Goal: Task Accomplishment & Management: Manage account settings

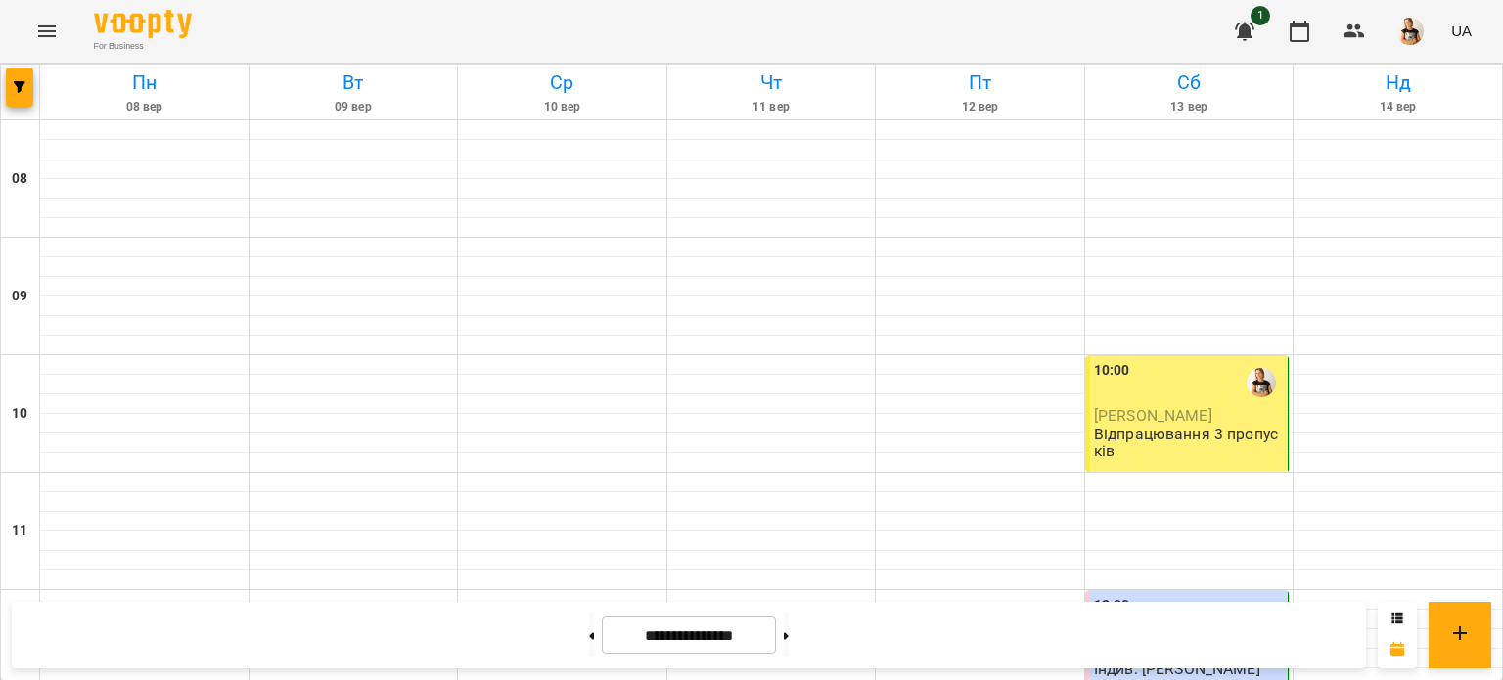
scroll to position [427, 0]
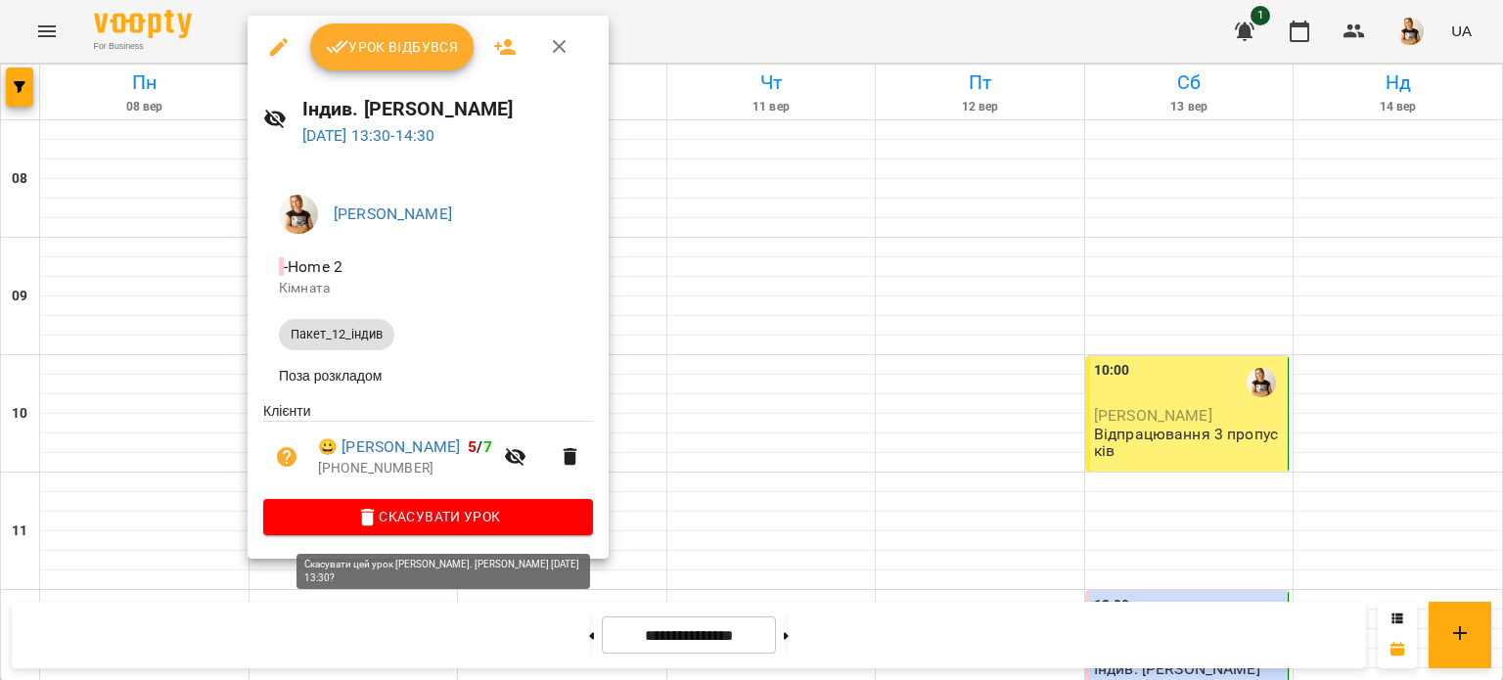
click at [444, 527] on span "Скасувати Урок" at bounding box center [428, 516] width 298 height 23
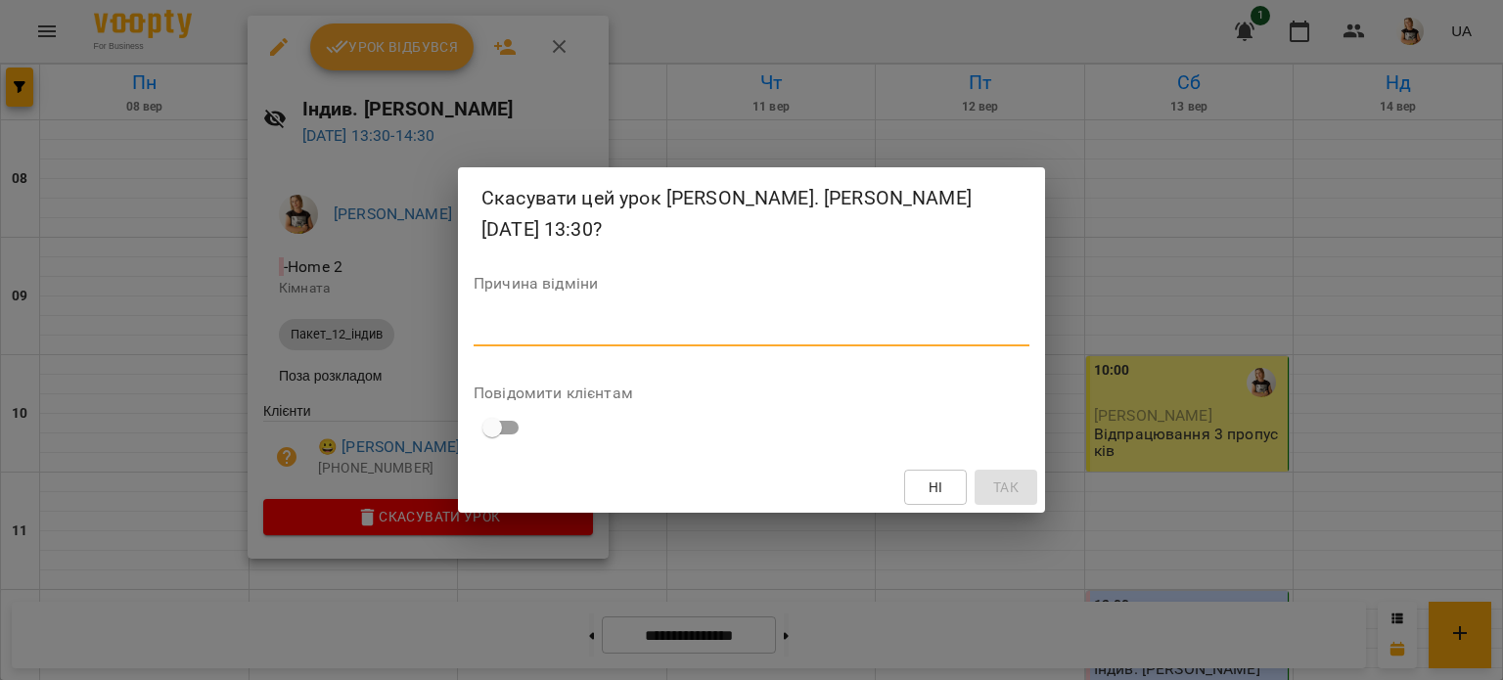
click at [514, 324] on textarea at bounding box center [752, 330] width 556 height 19
type textarea "*"
type textarea "**********"
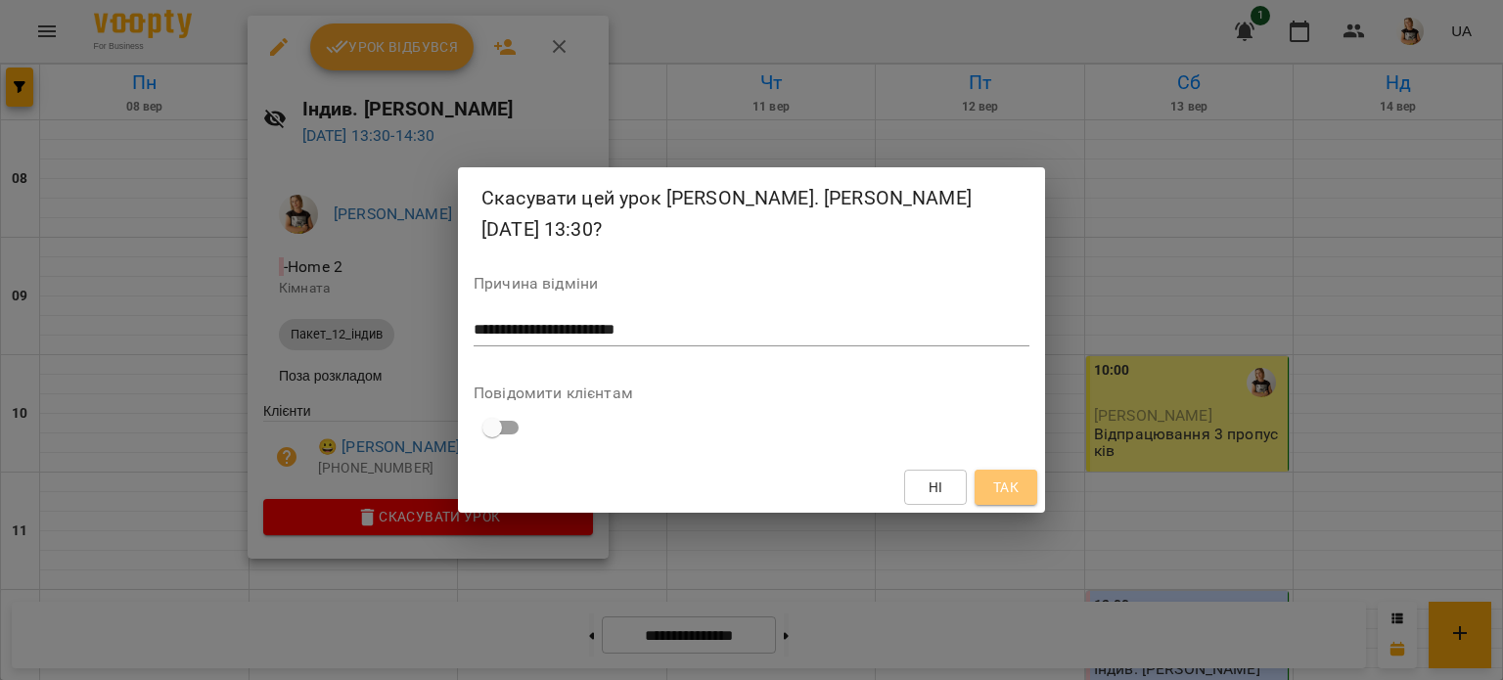
click at [1006, 490] on span "Так" at bounding box center [1005, 487] width 25 height 23
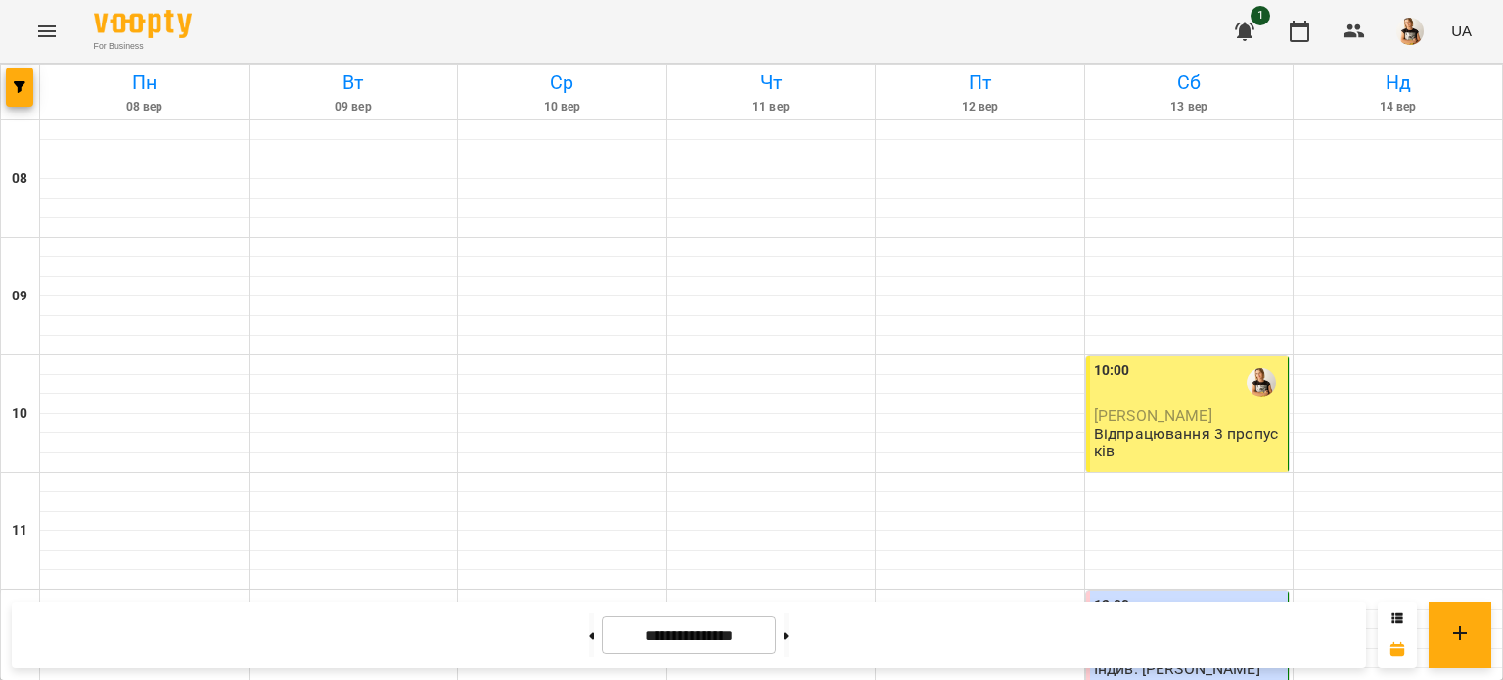
scroll to position [1054, 0]
click at [589, 644] on button at bounding box center [591, 635] width 5 height 43
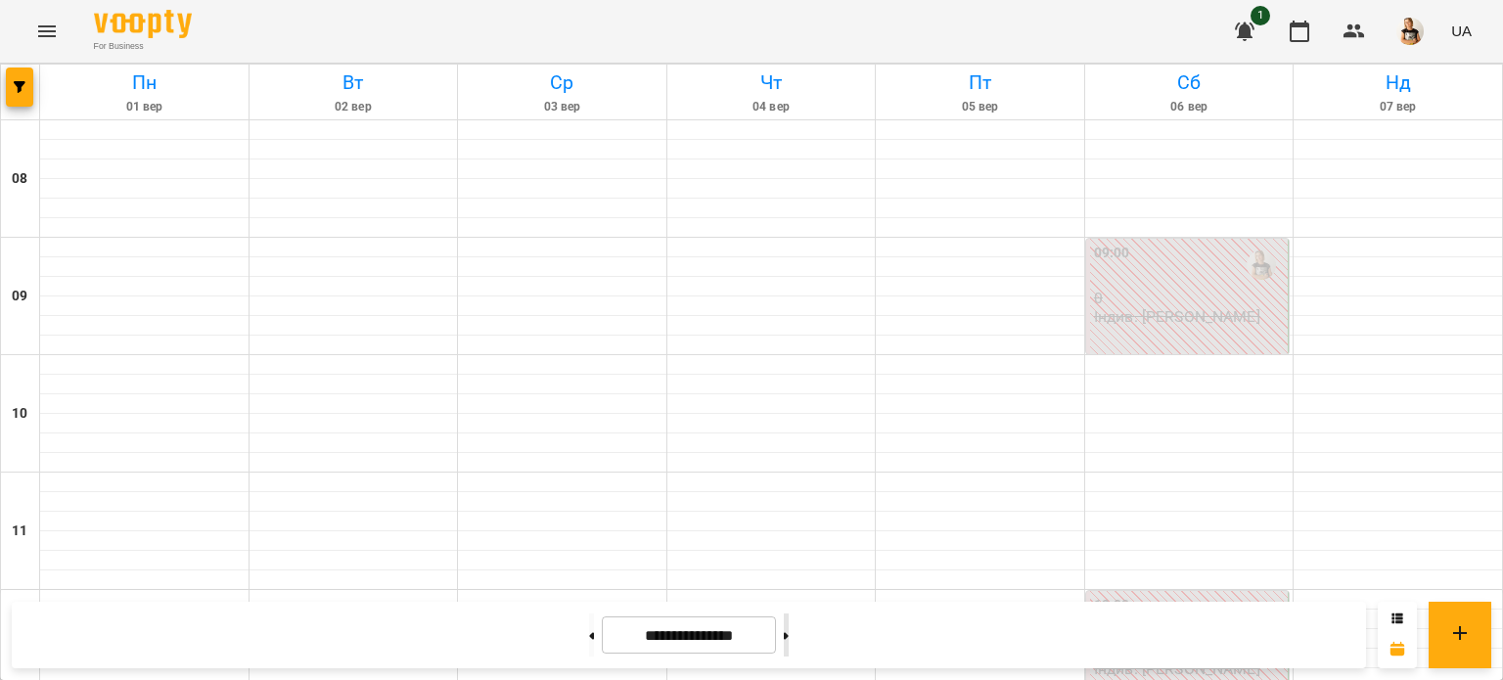
click at [789, 628] on button at bounding box center [786, 635] width 5 height 43
type input "**********"
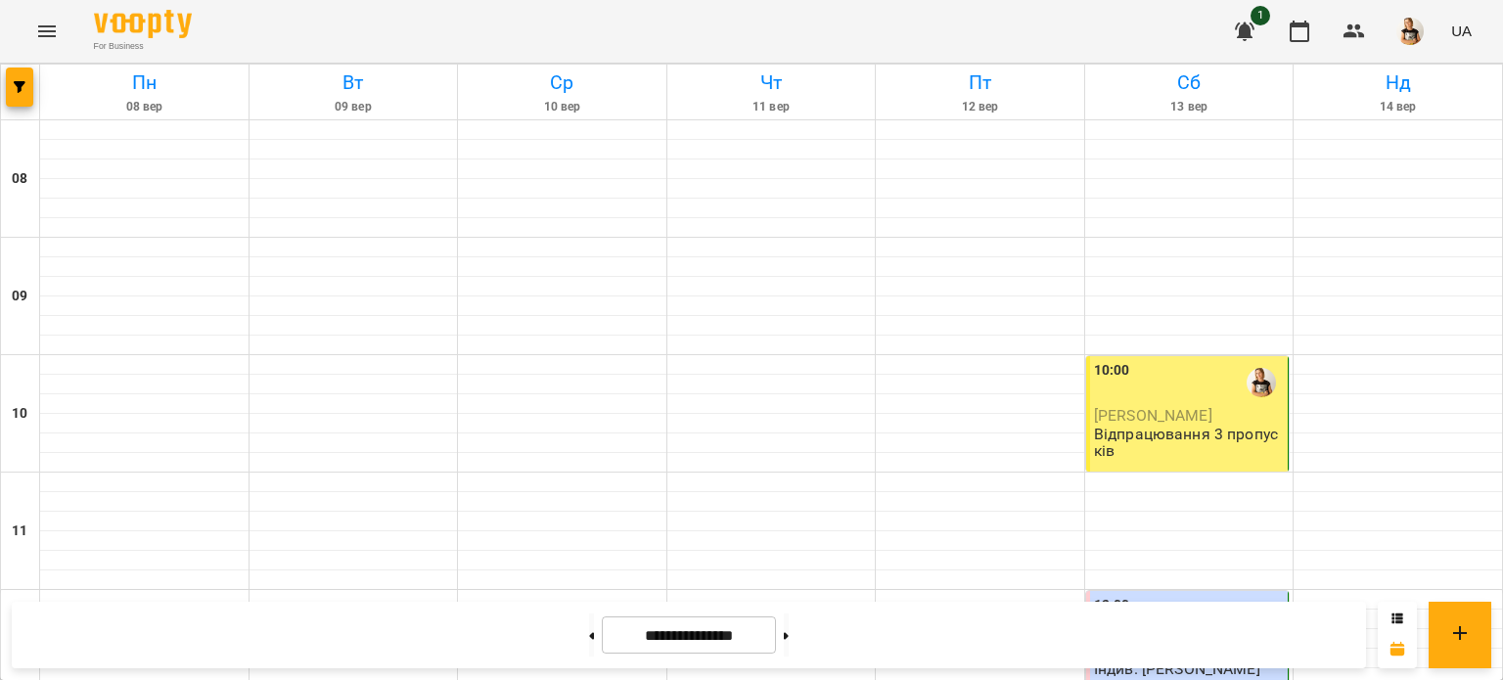
scroll to position [631, 0]
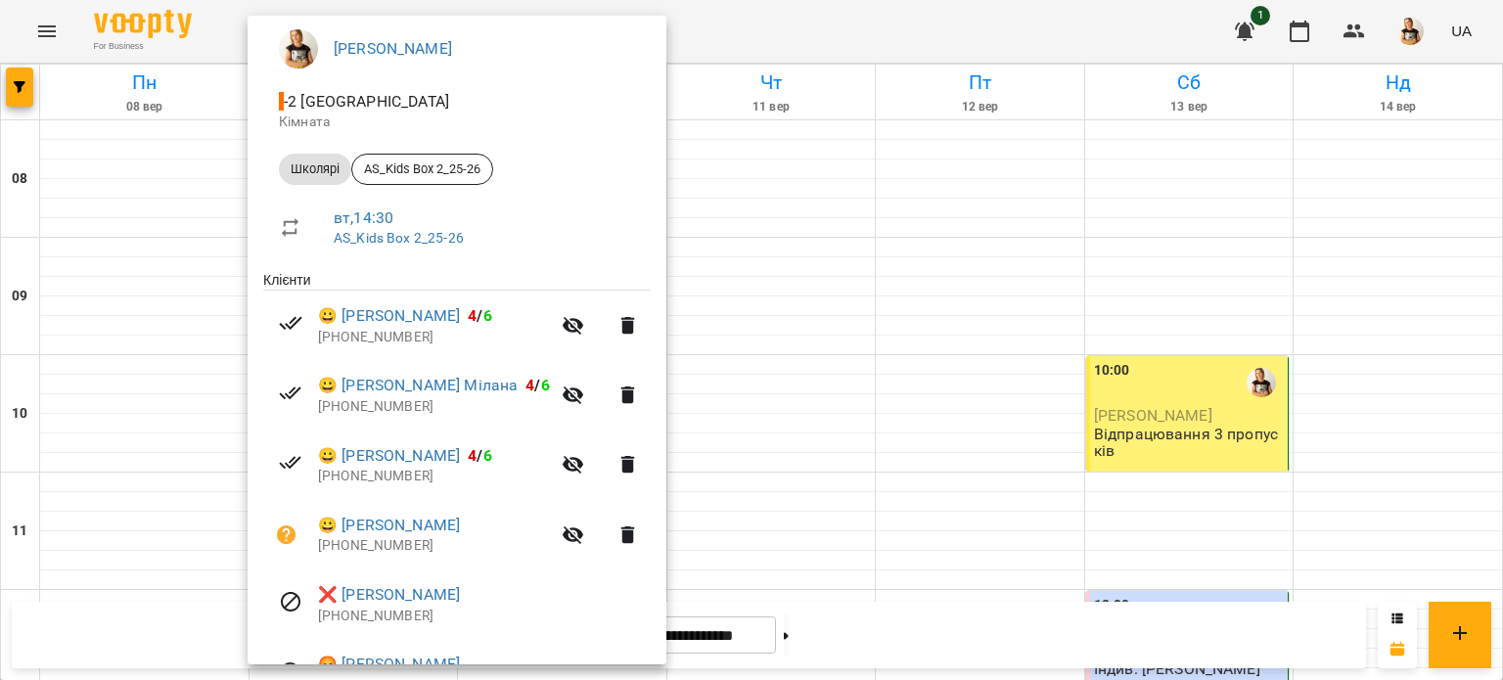
scroll to position [278, 0]
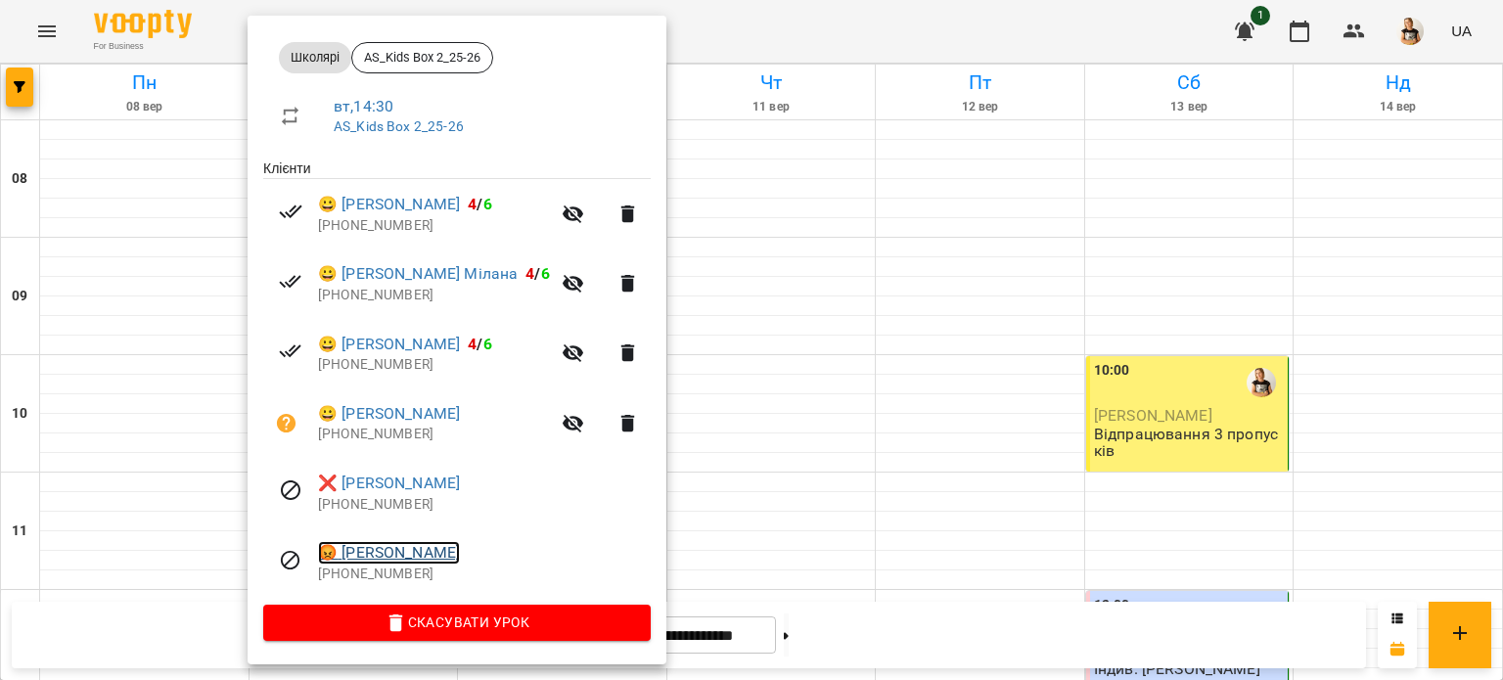
click at [399, 549] on link "😡 [PERSON_NAME]" at bounding box center [389, 552] width 142 height 23
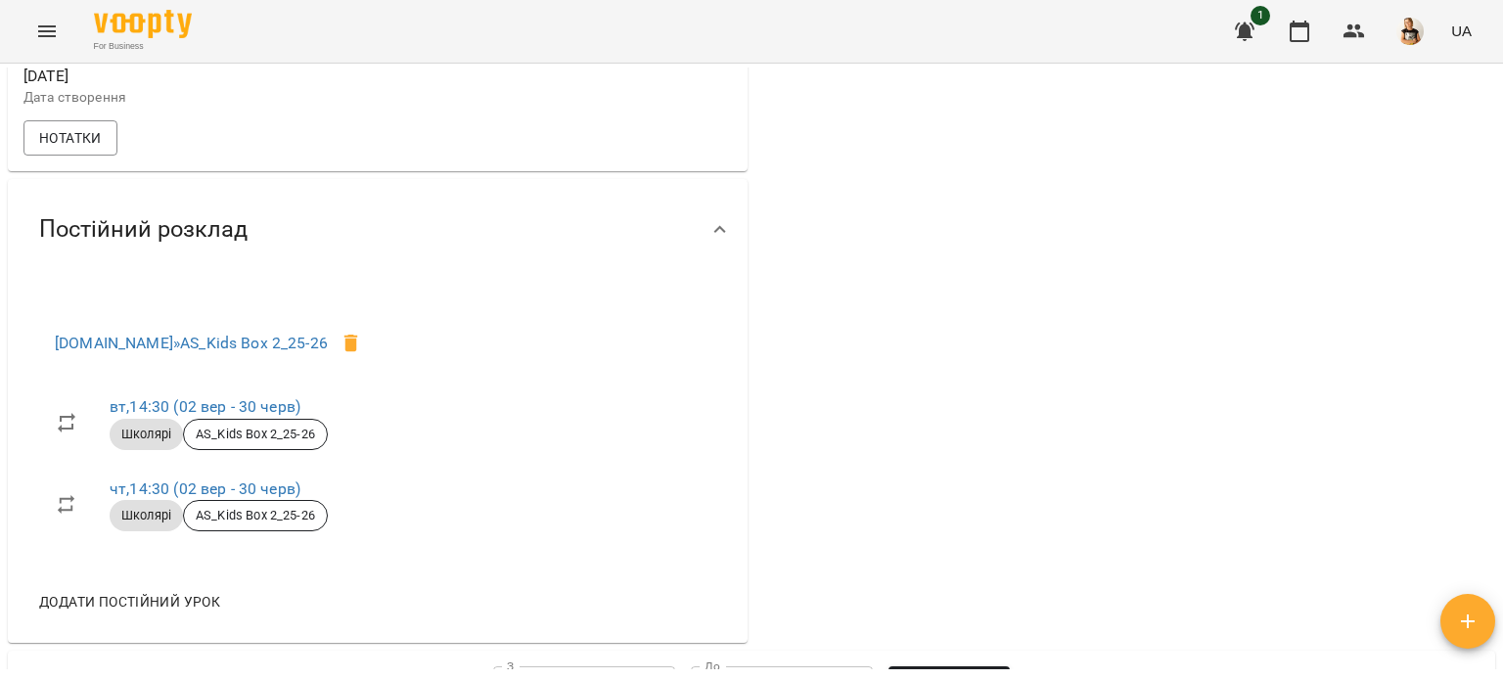
scroll to position [639, 0]
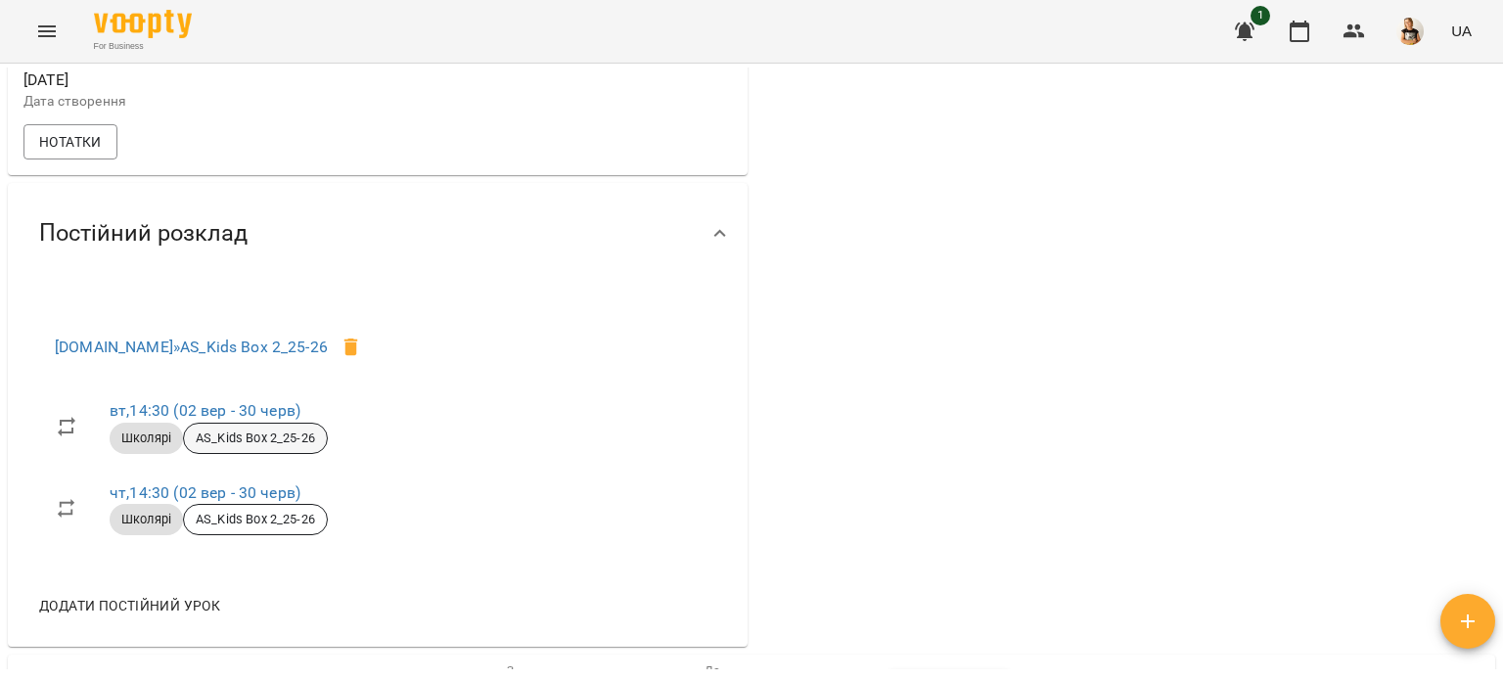
click at [264, 447] on span "AS_Kids Box 2_25-26" at bounding box center [255, 439] width 143 height 18
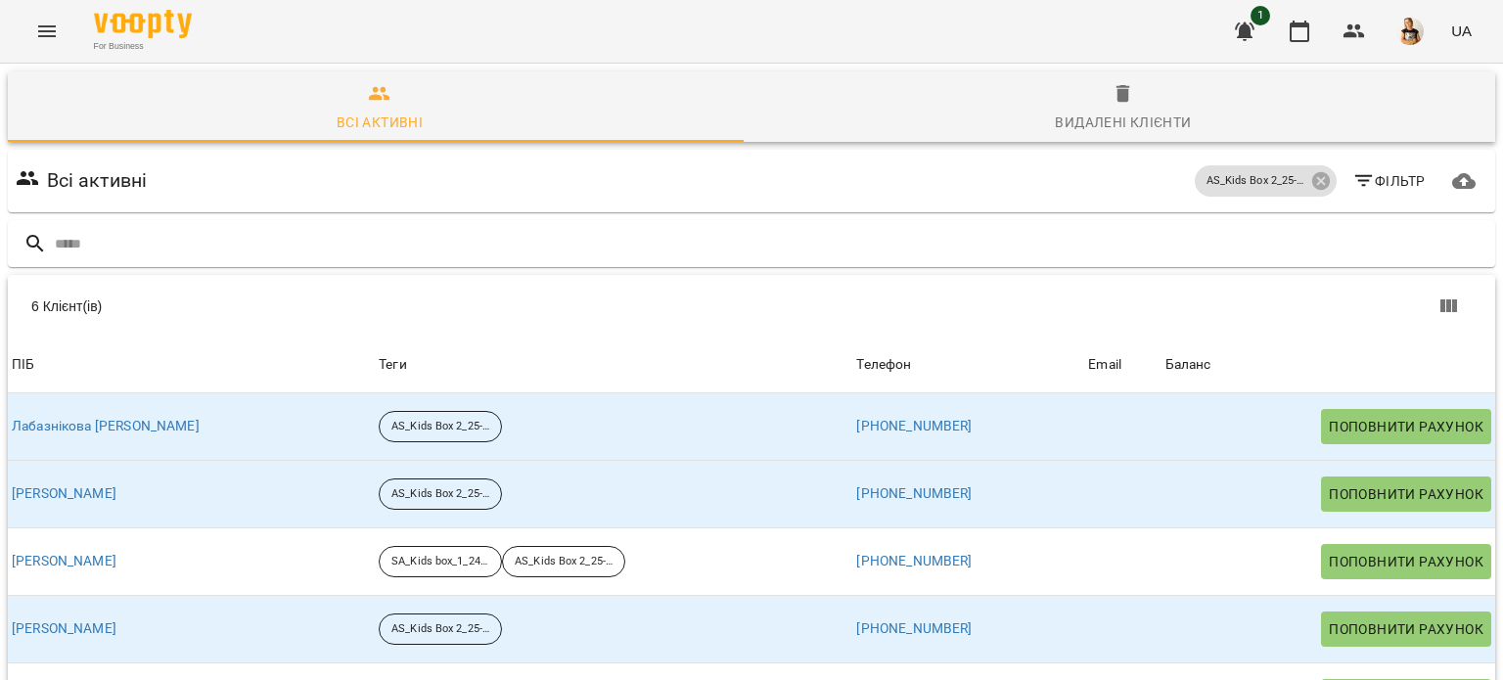
scroll to position [12, 0]
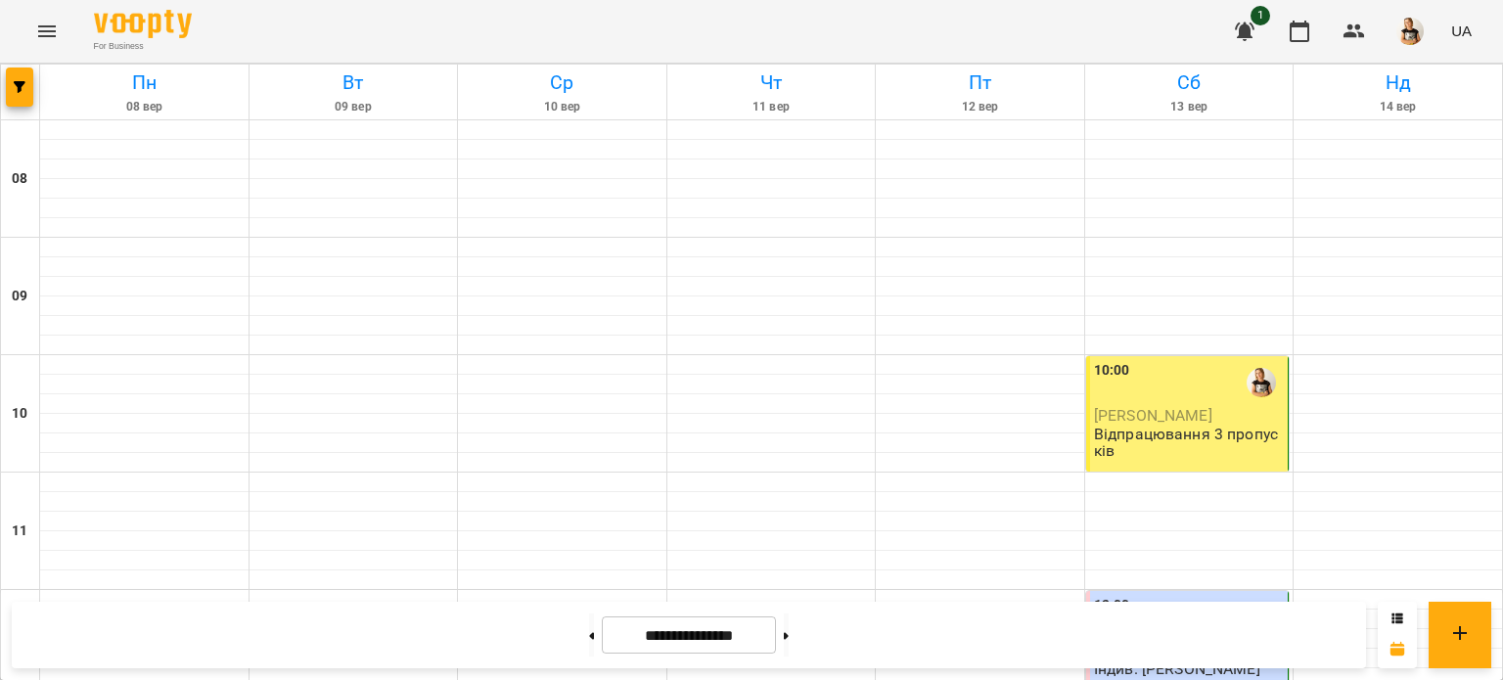
scroll to position [665, 0]
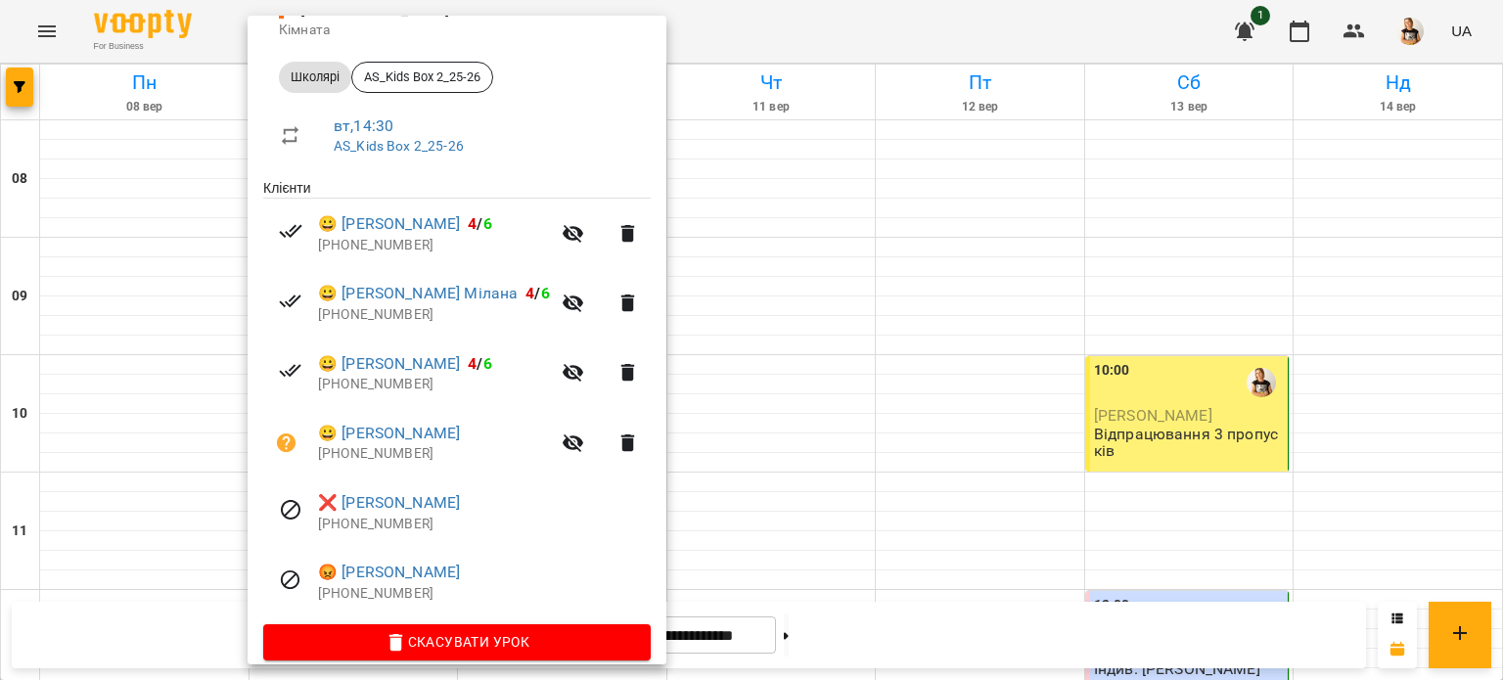
scroll to position [278, 0]
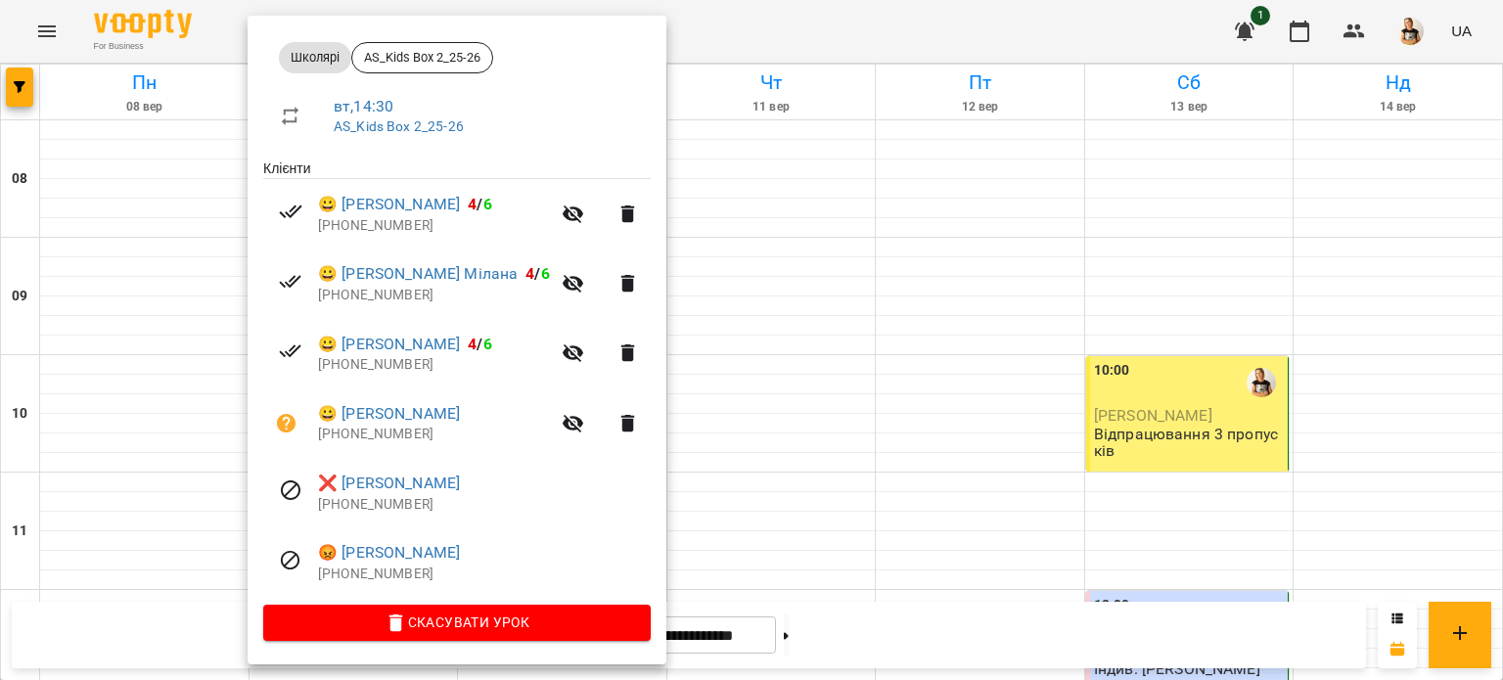
click at [778, 590] on div at bounding box center [751, 340] width 1503 height 680
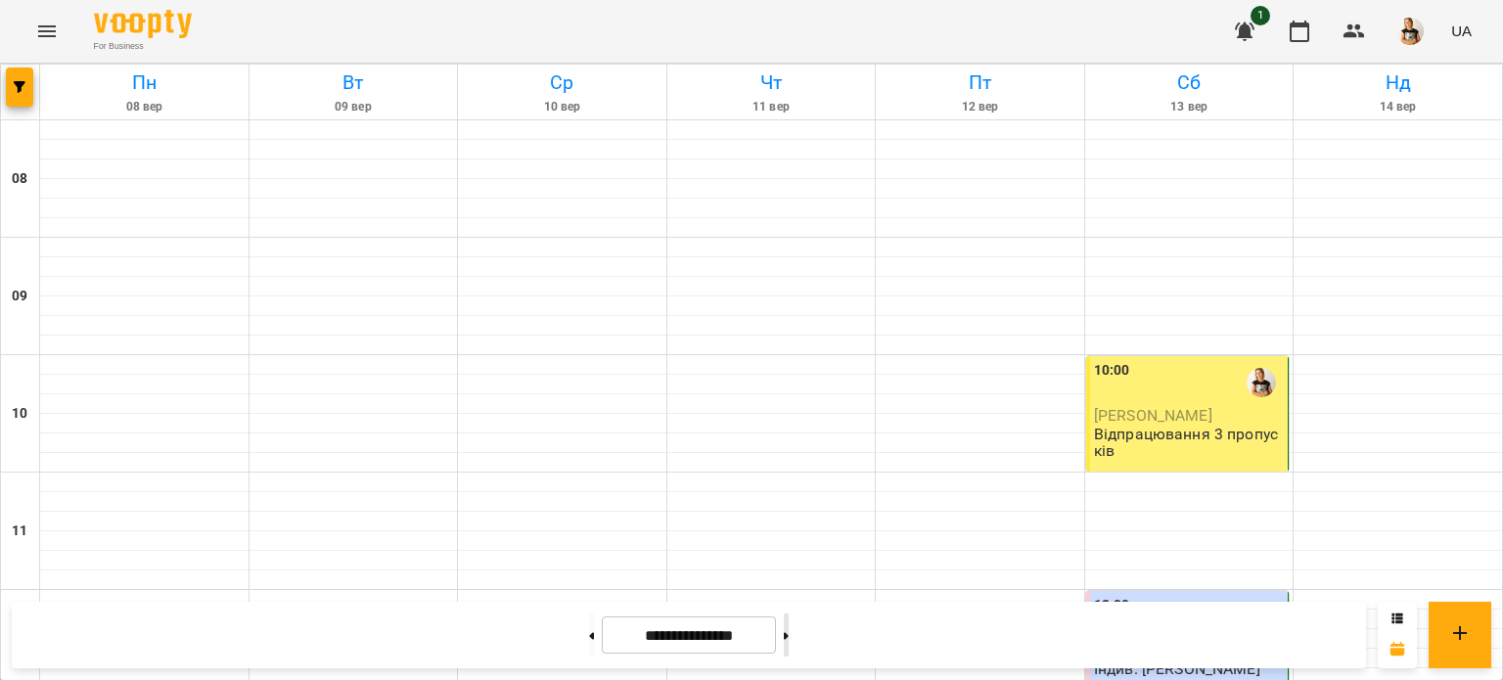
click at [789, 640] on button at bounding box center [786, 635] width 5 height 43
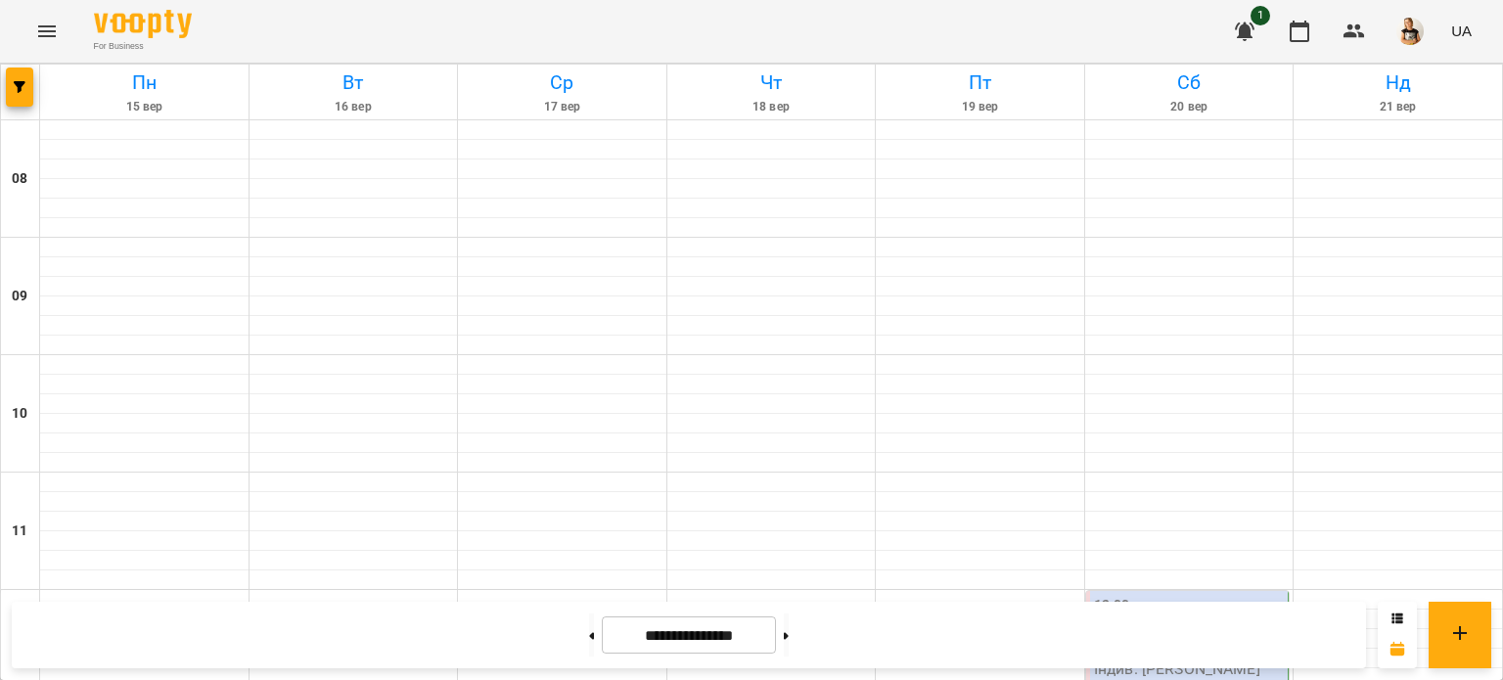
scroll to position [657, 0]
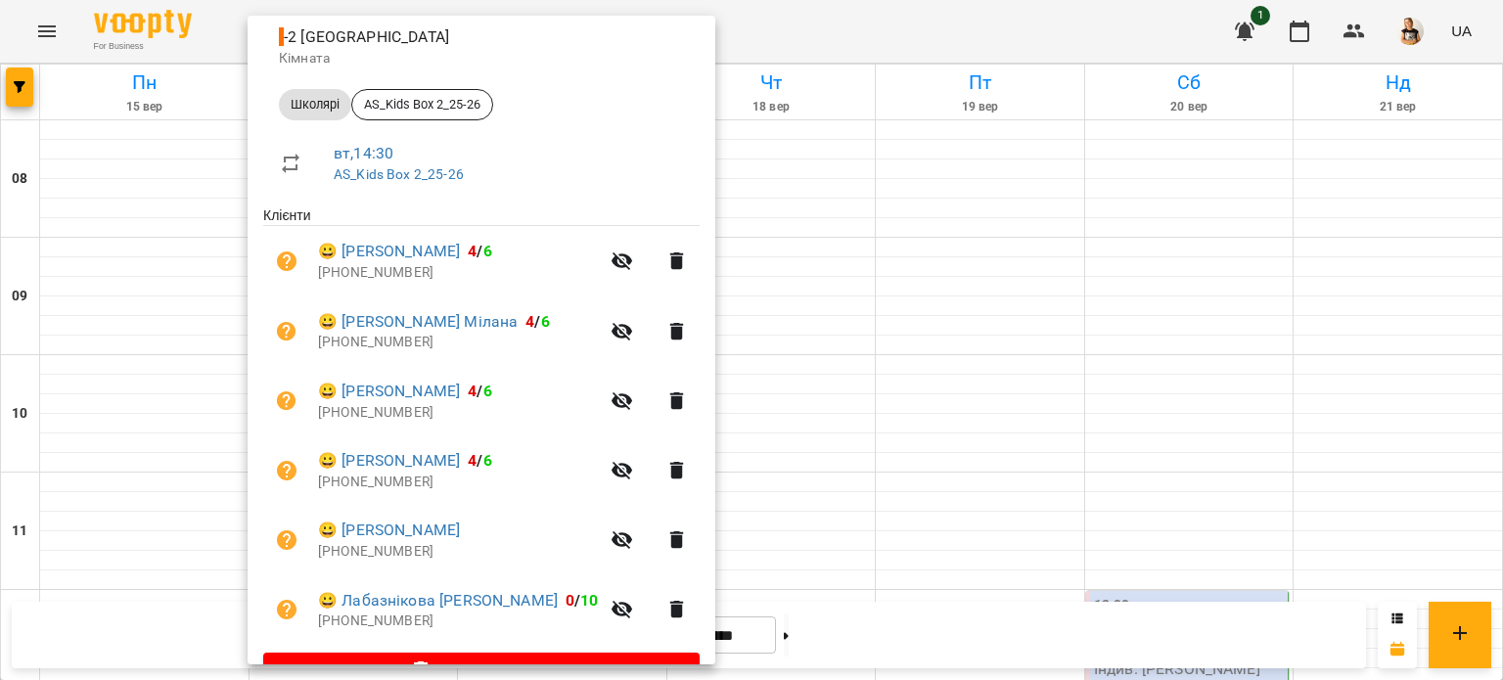
scroll to position [279, 0]
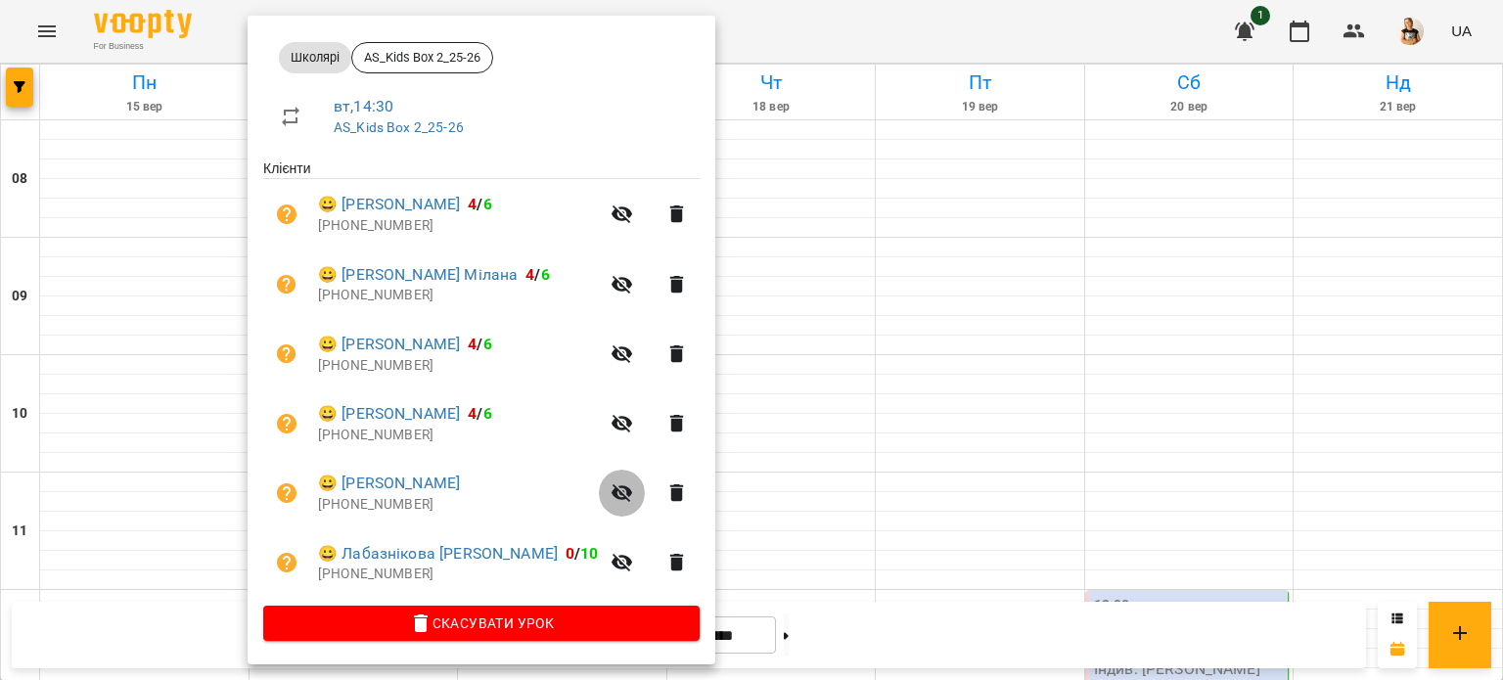
click at [611, 492] on icon "button" at bounding box center [622, 493] width 23 height 23
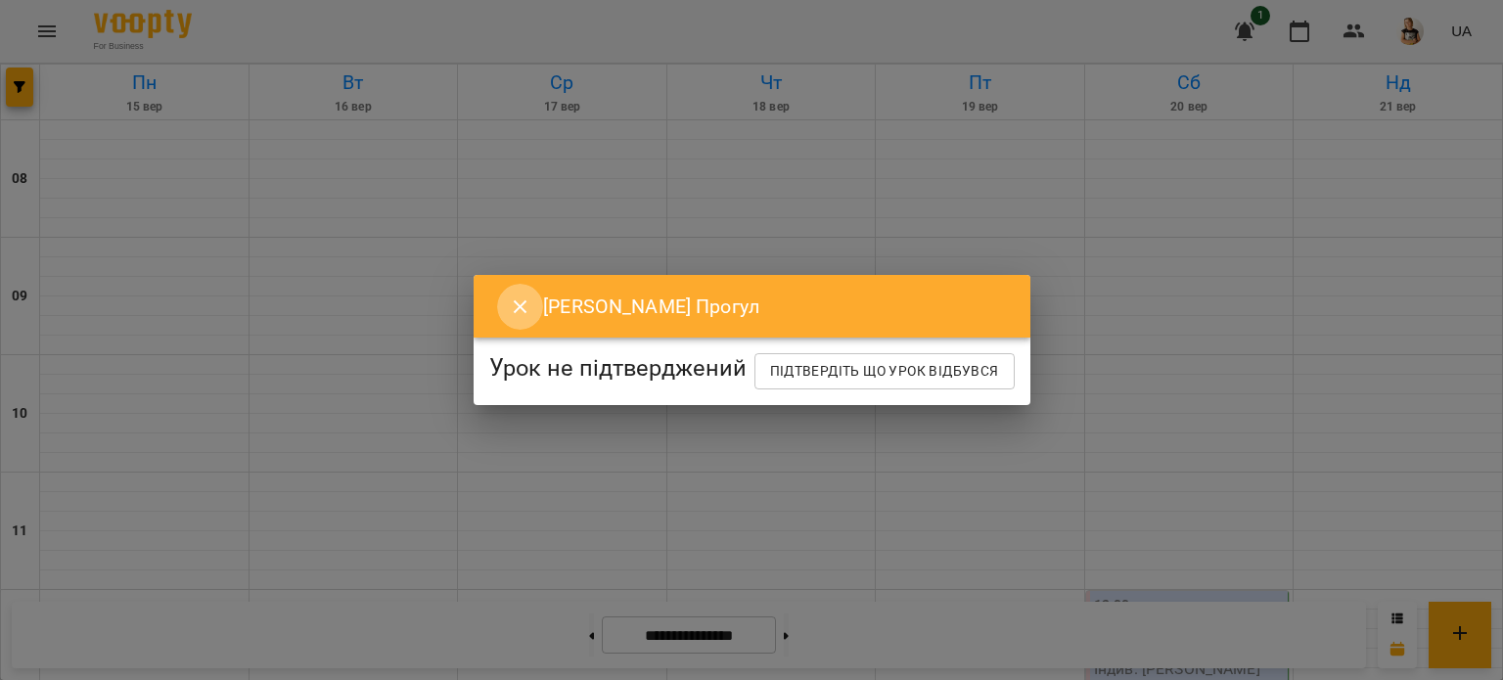
click at [509, 296] on icon "Close" at bounding box center [520, 307] width 23 height 23
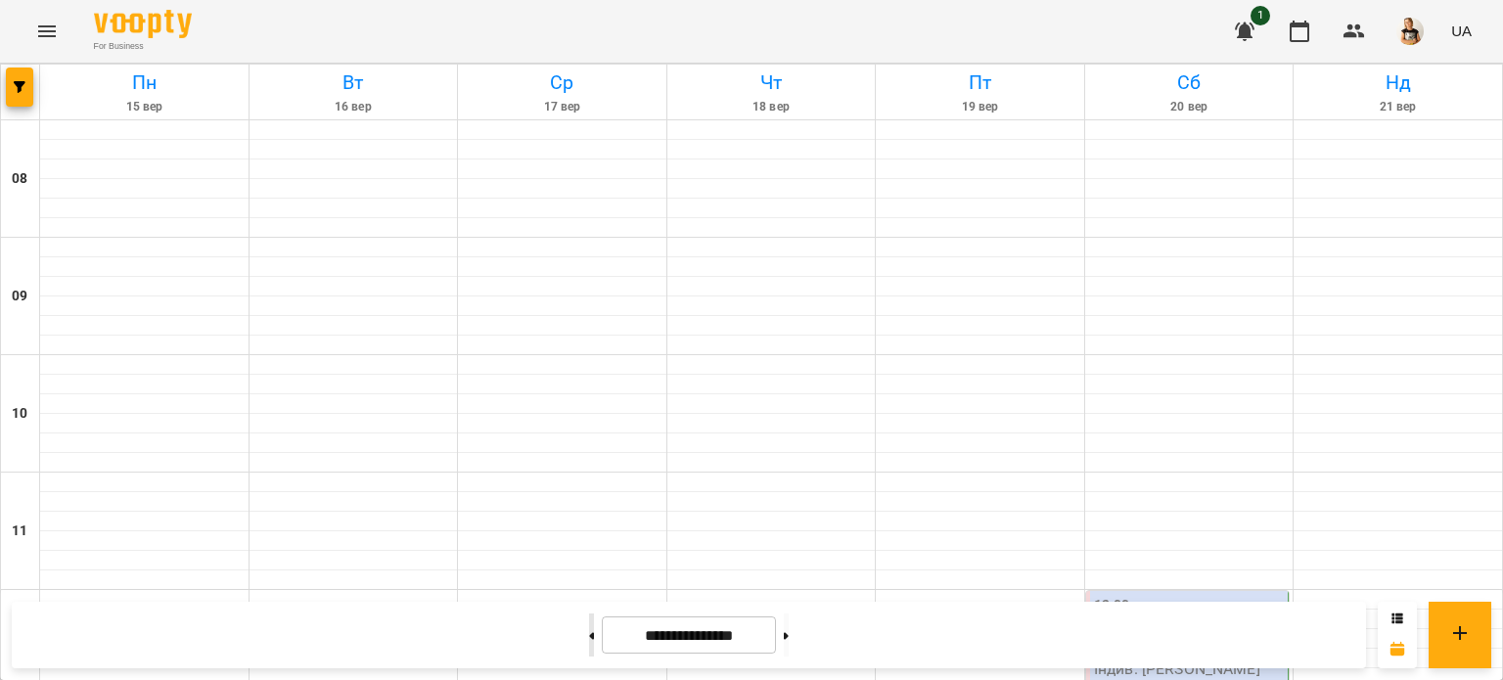
click at [589, 641] on button at bounding box center [591, 635] width 5 height 43
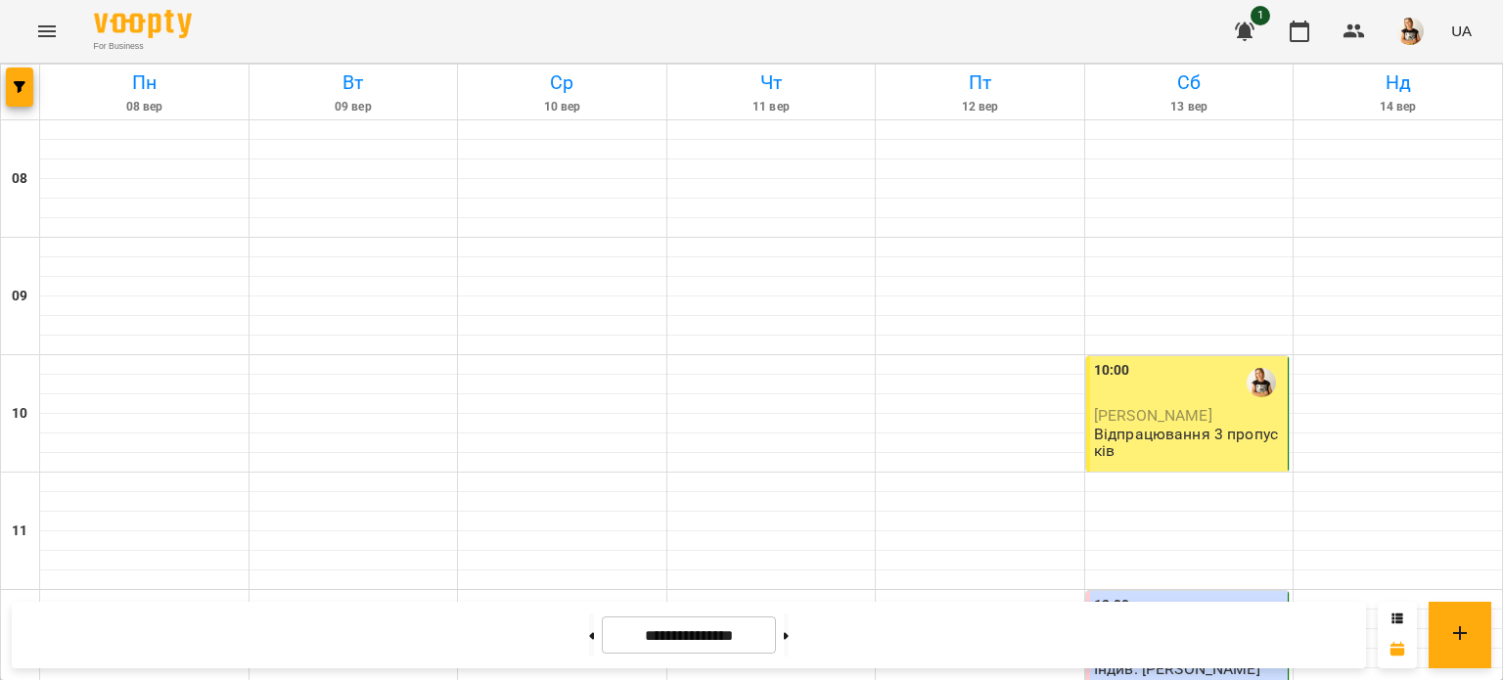
scroll to position [617, 0]
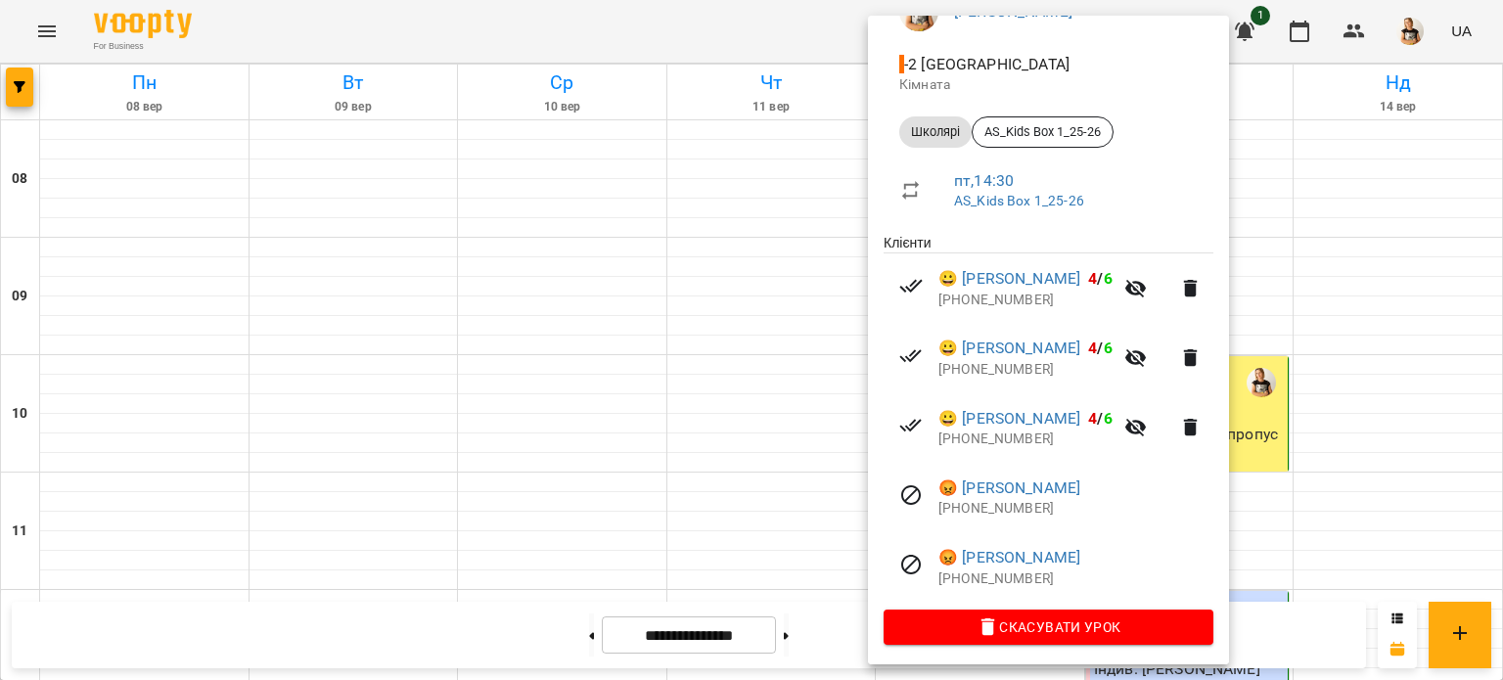
scroll to position [208, 0]
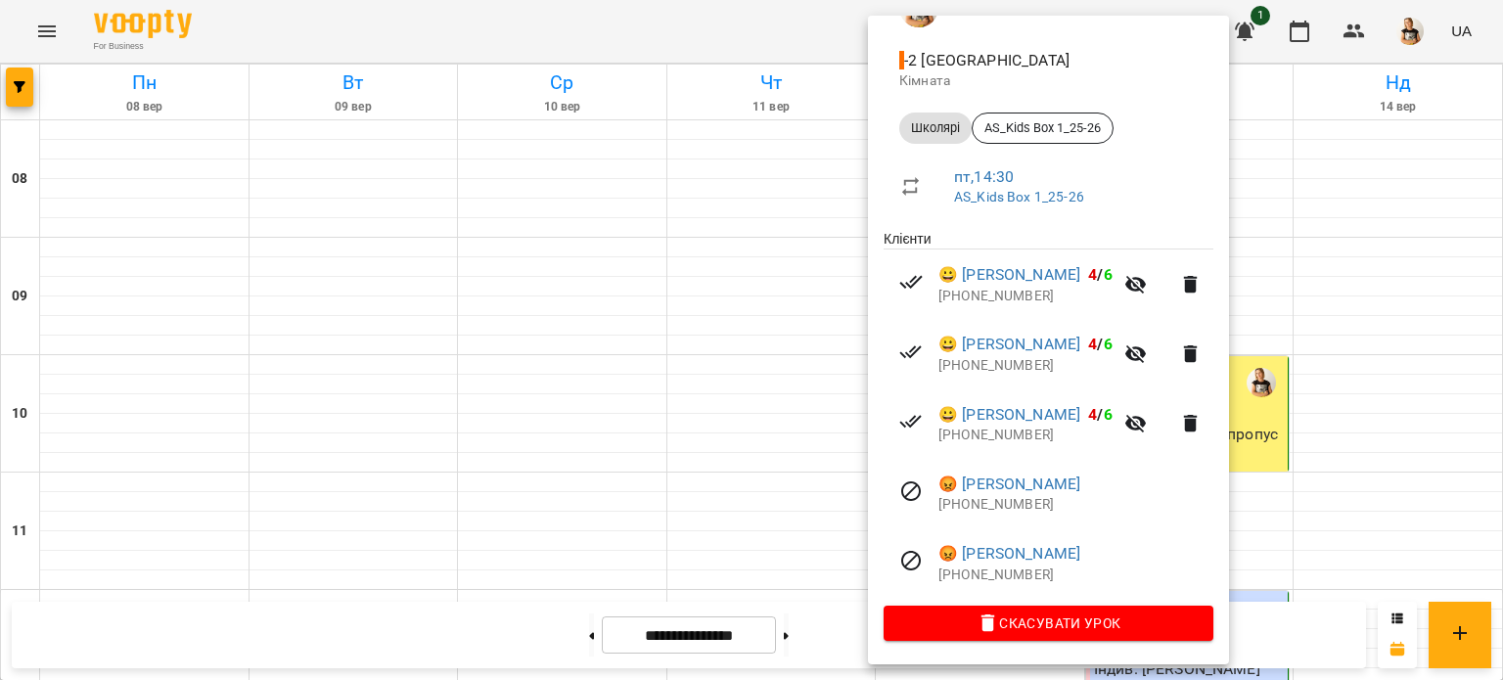
click at [1397, 363] on div at bounding box center [751, 340] width 1503 height 680
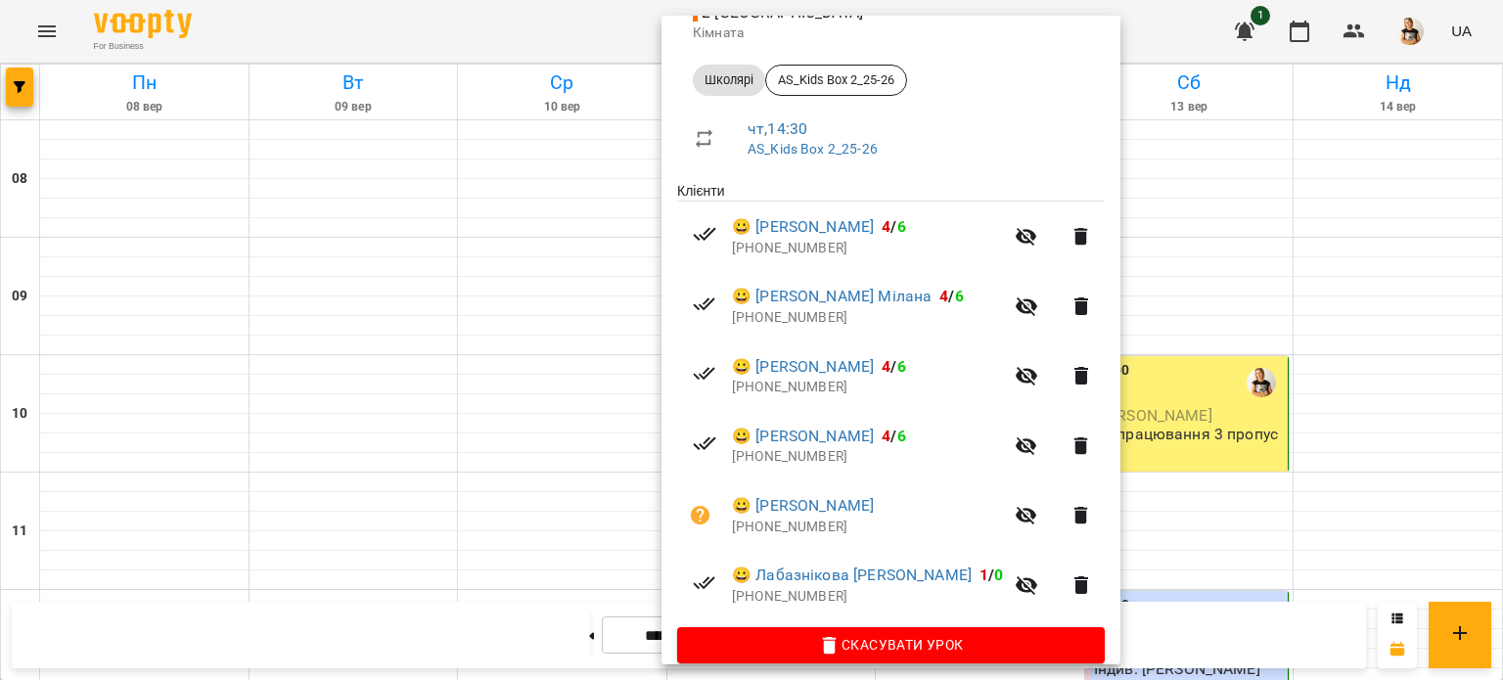
scroll to position [278, 0]
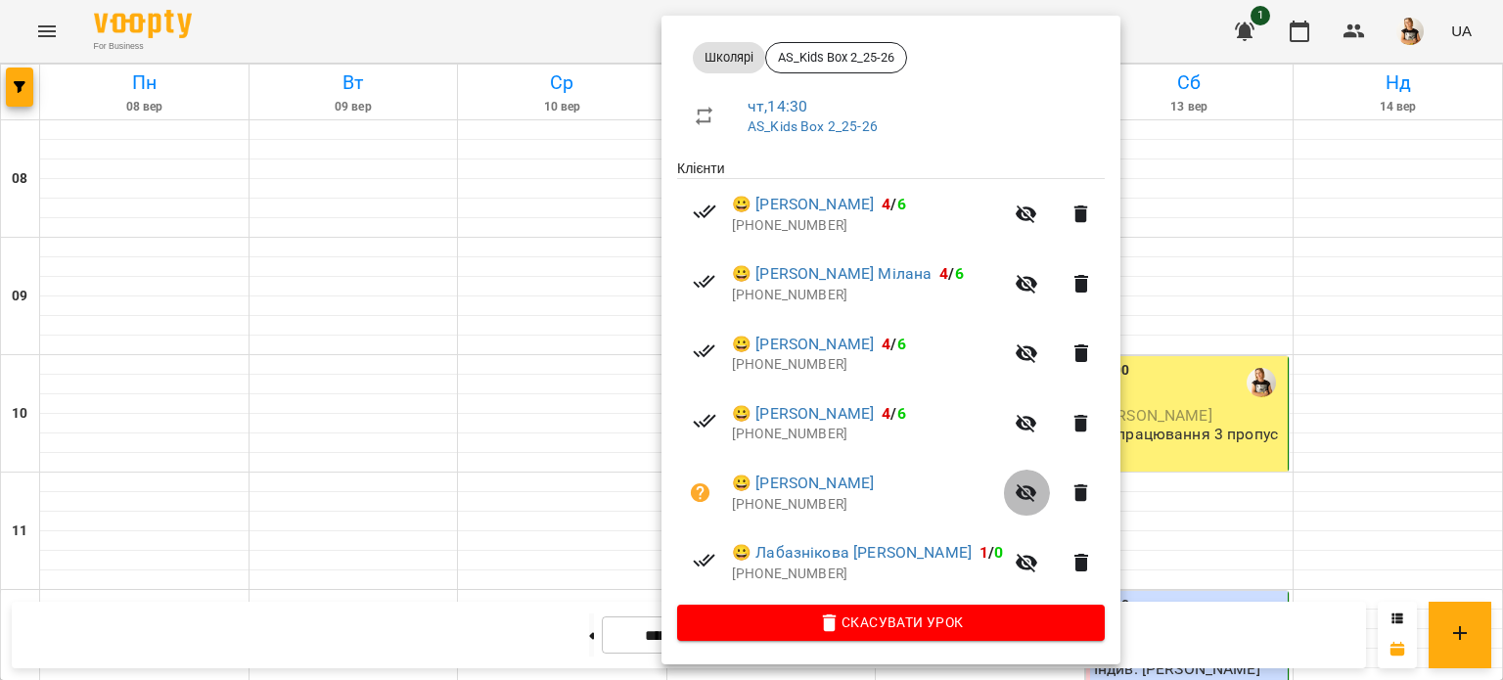
click at [1016, 493] on icon "button" at bounding box center [1027, 493] width 22 height 19
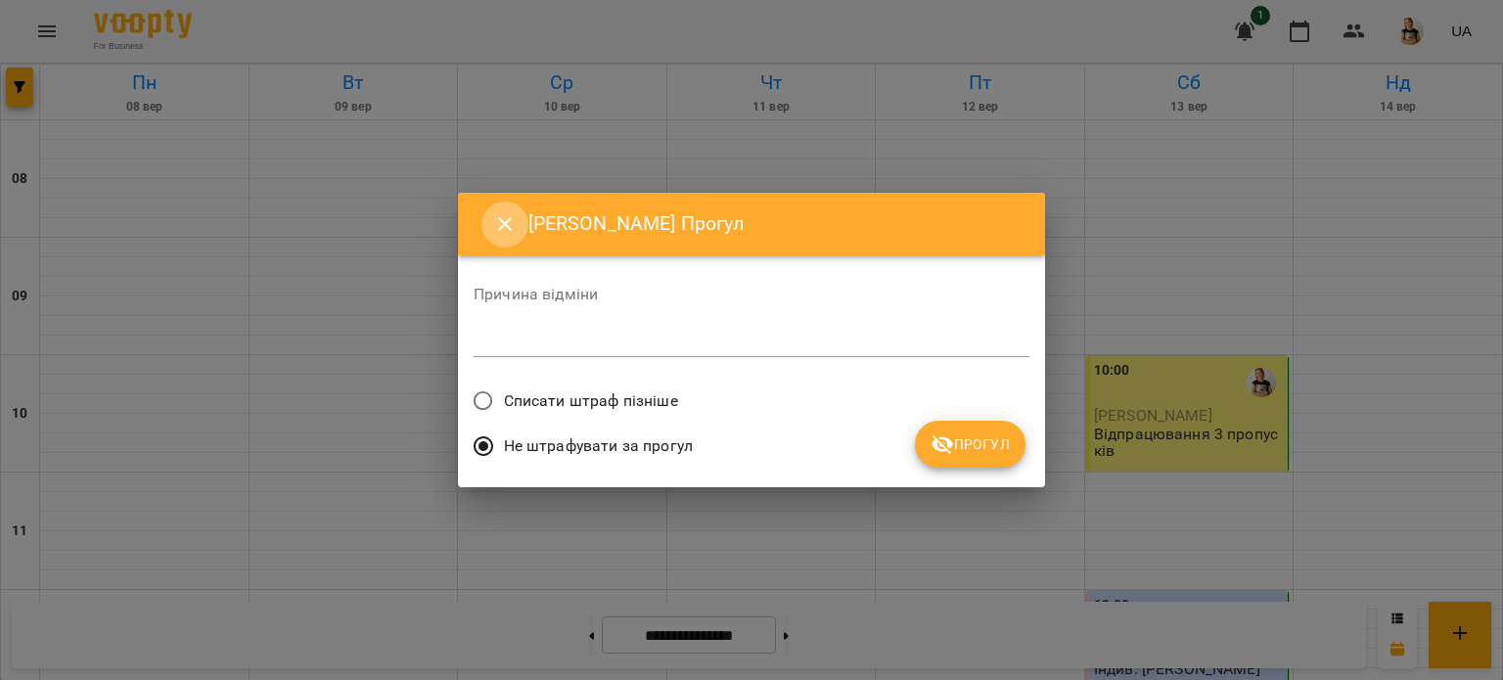
click at [499, 229] on icon "Close" at bounding box center [505, 224] width 14 height 14
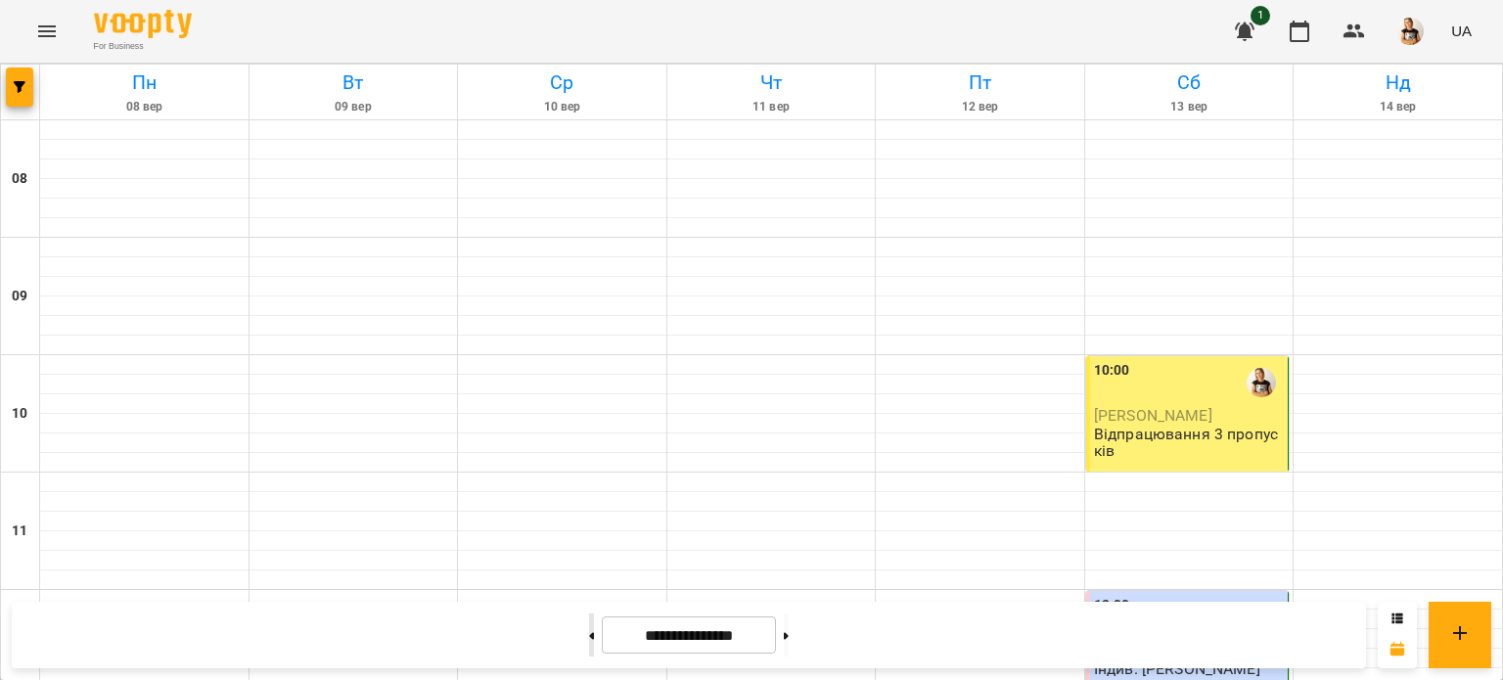
click at [589, 637] on button at bounding box center [591, 635] width 5 height 43
type input "**********"
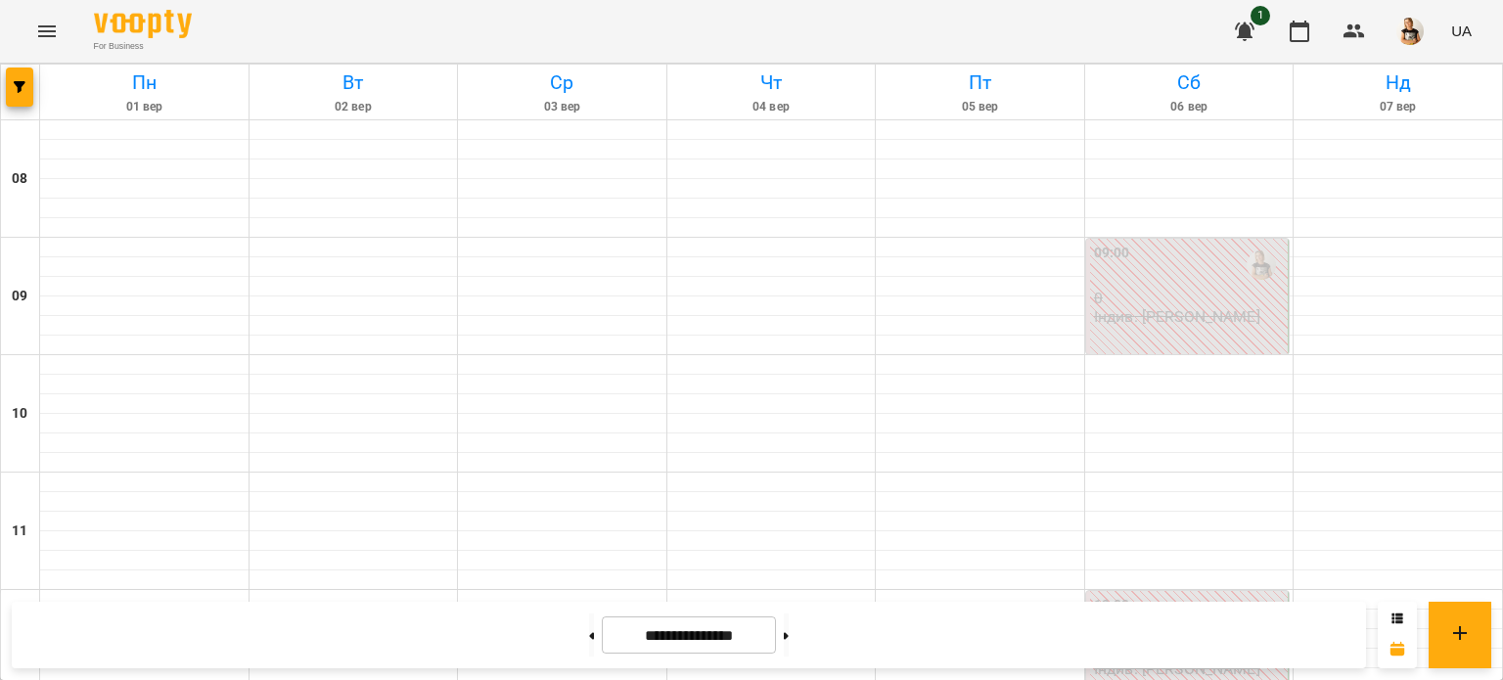
scroll to position [671, 0]
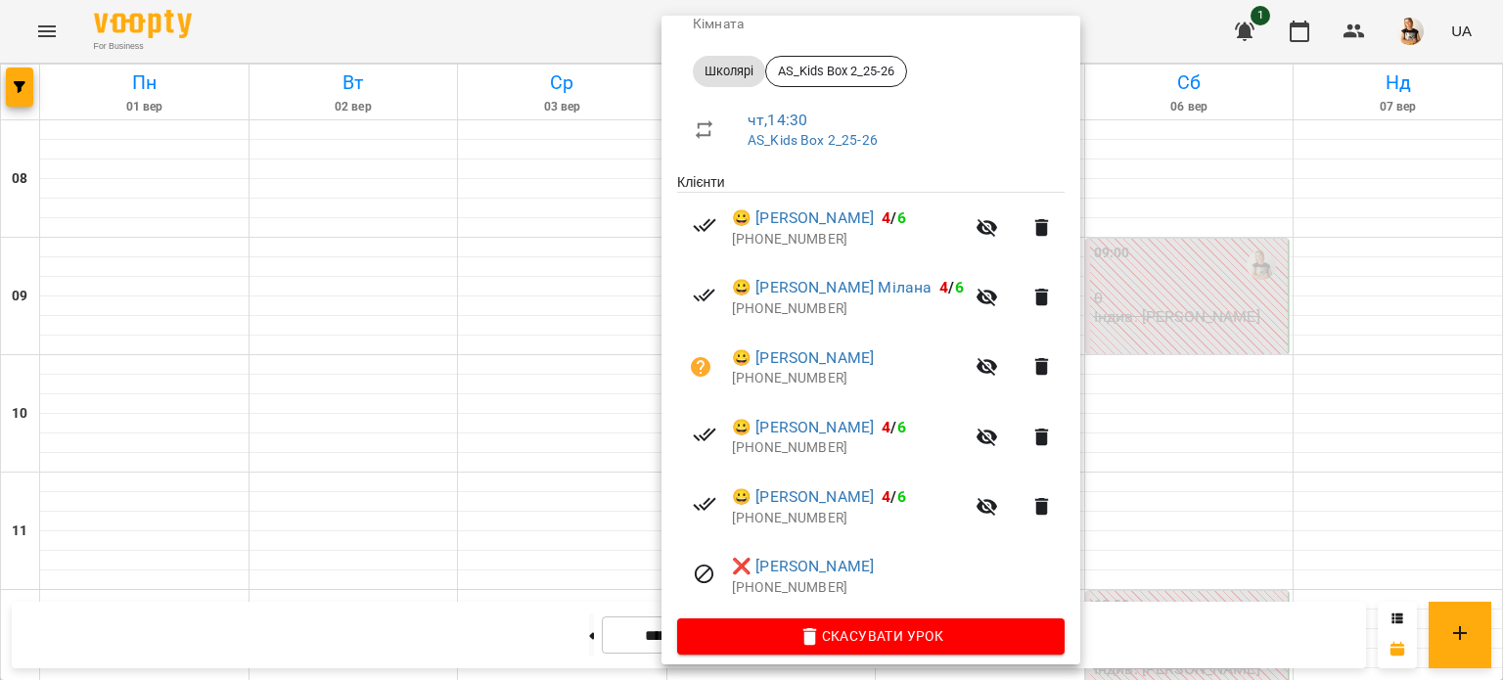
scroll to position [278, 0]
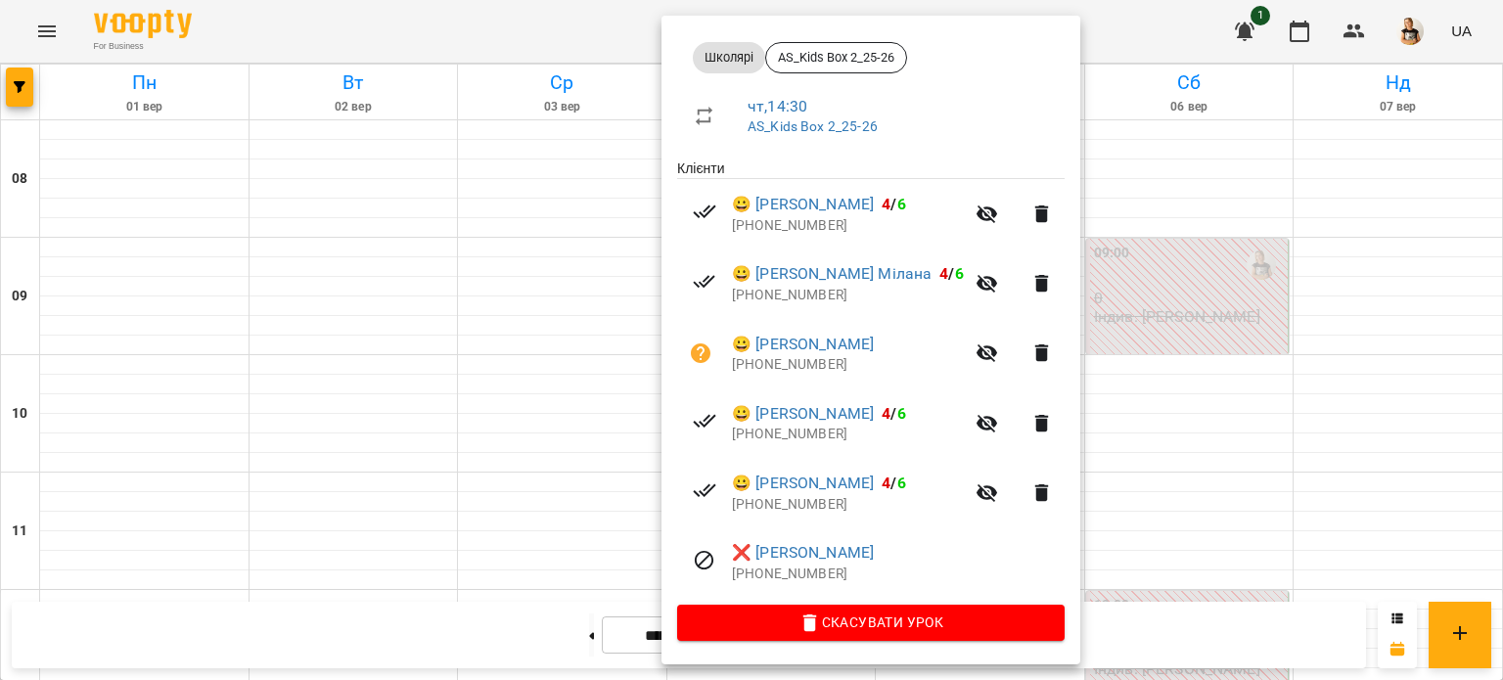
click at [1221, 426] on div at bounding box center [751, 340] width 1503 height 680
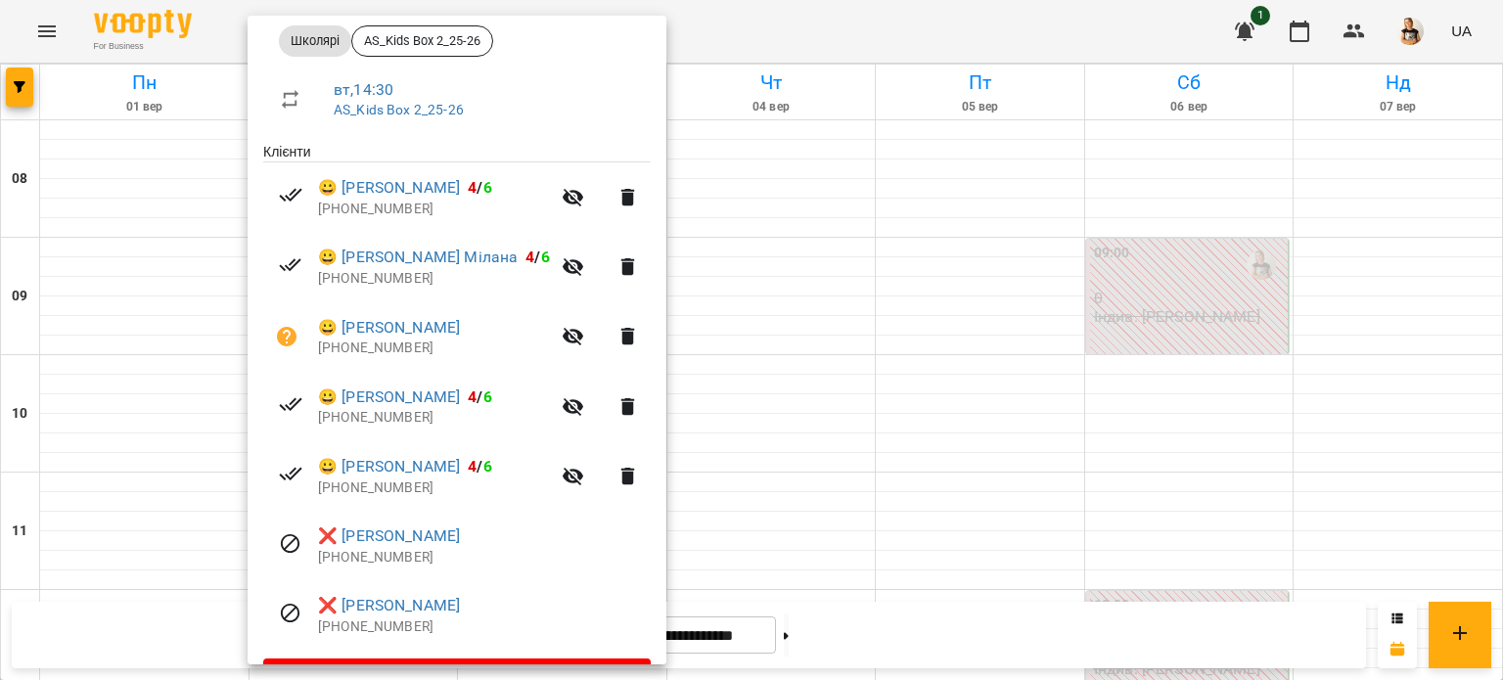
scroll to position [311, 0]
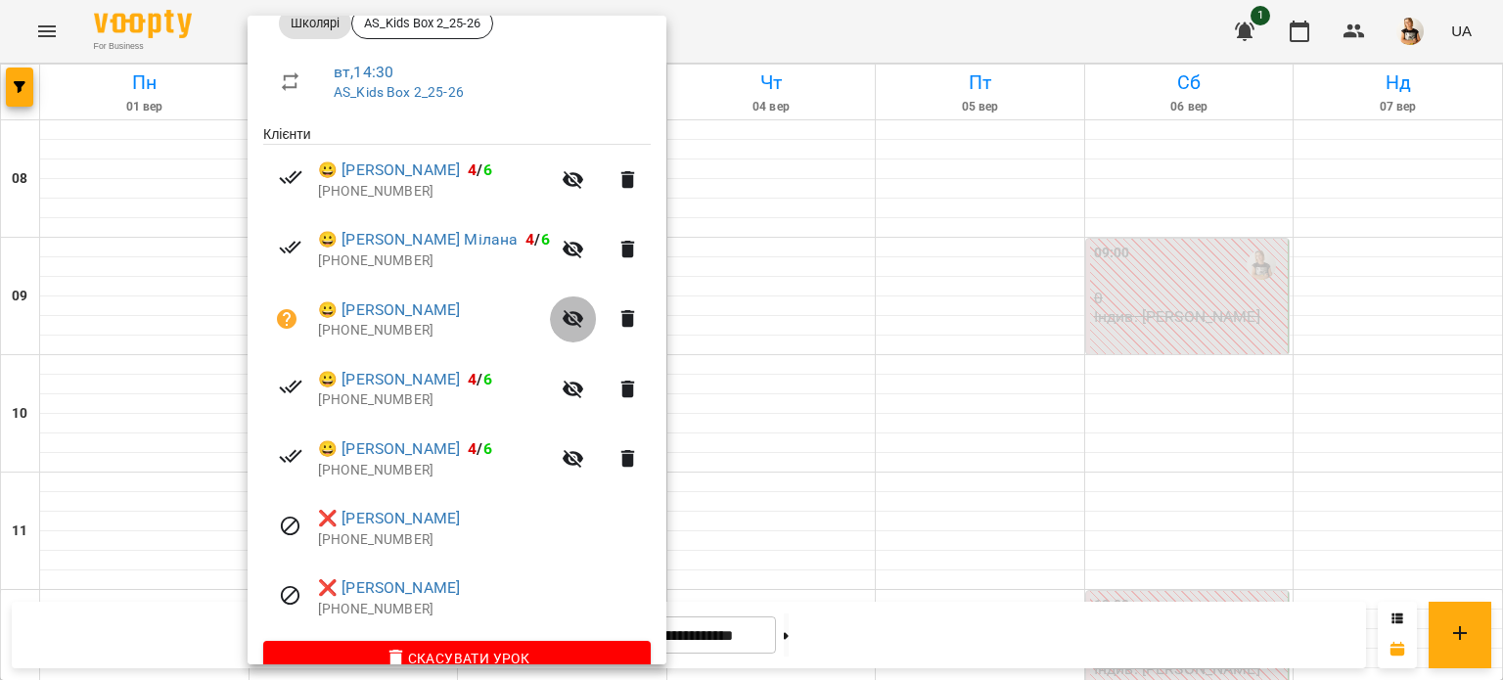
click at [562, 328] on icon "button" at bounding box center [573, 318] width 23 height 23
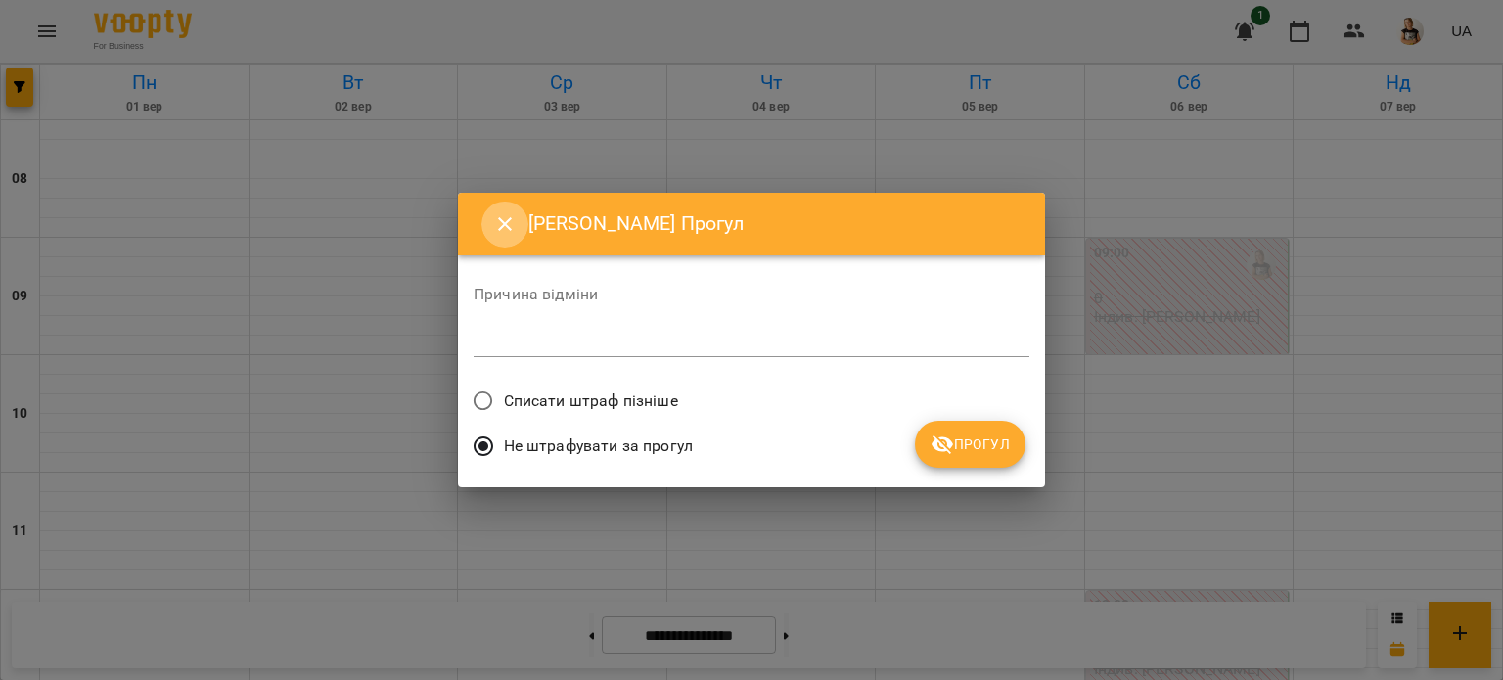
click at [504, 232] on icon "Close" at bounding box center [504, 223] width 23 height 23
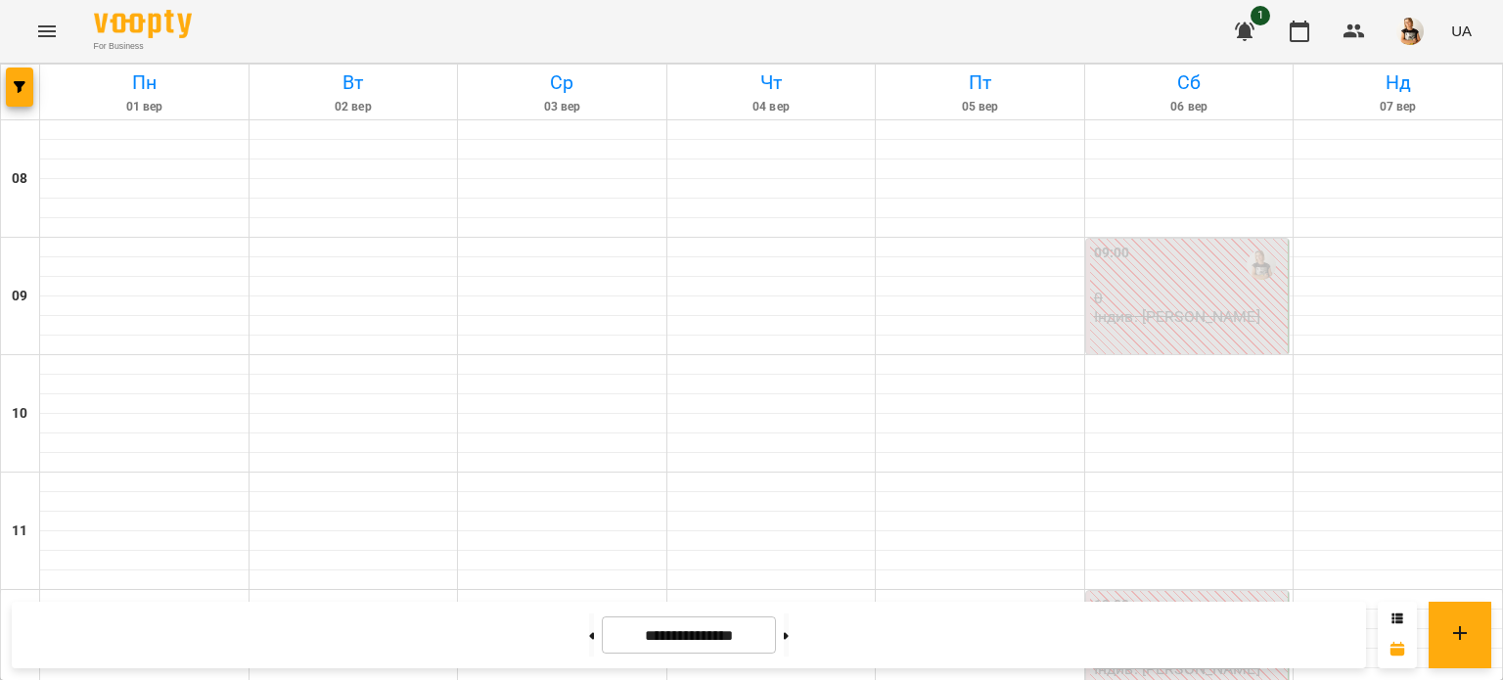
scroll to position [180, 0]
click at [37, 34] on icon "Menu" at bounding box center [46, 31] width 23 height 23
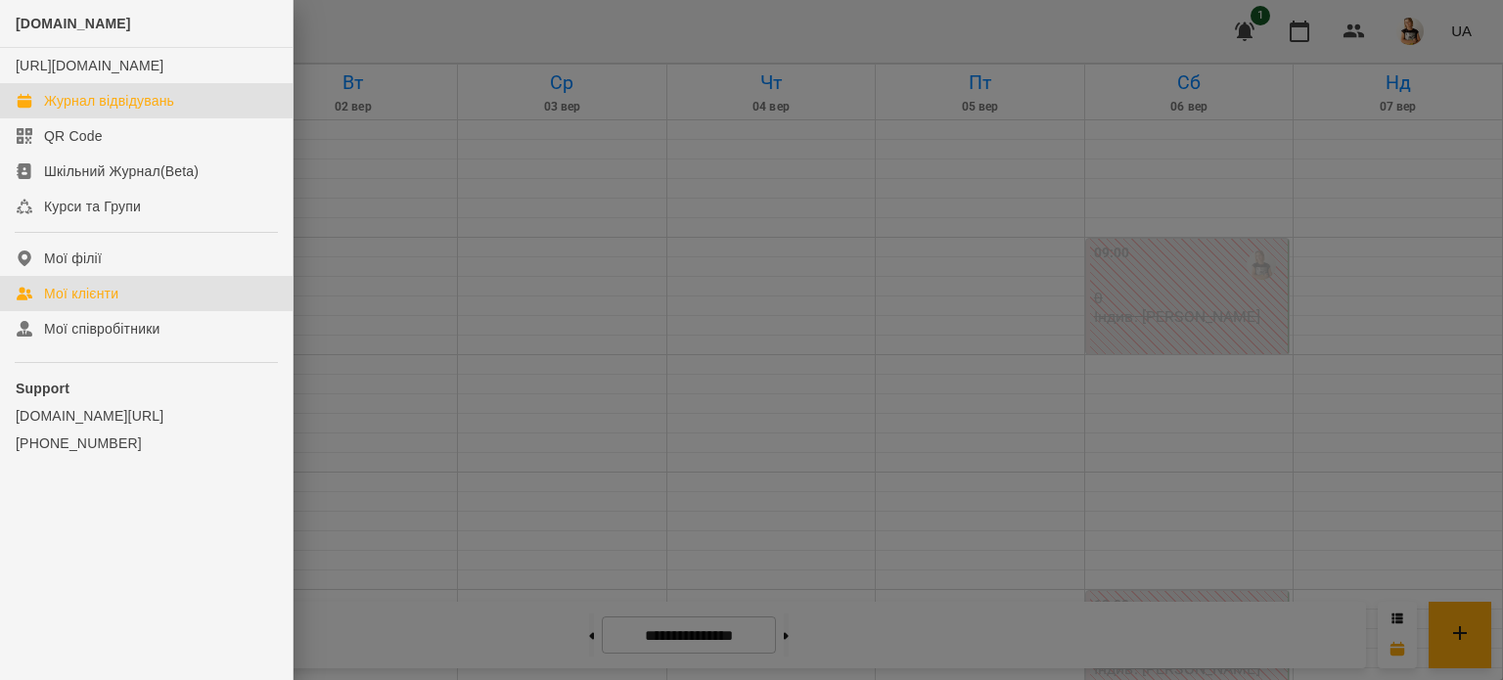
click at [98, 303] on div "Мої клієнти" at bounding box center [81, 294] width 74 height 20
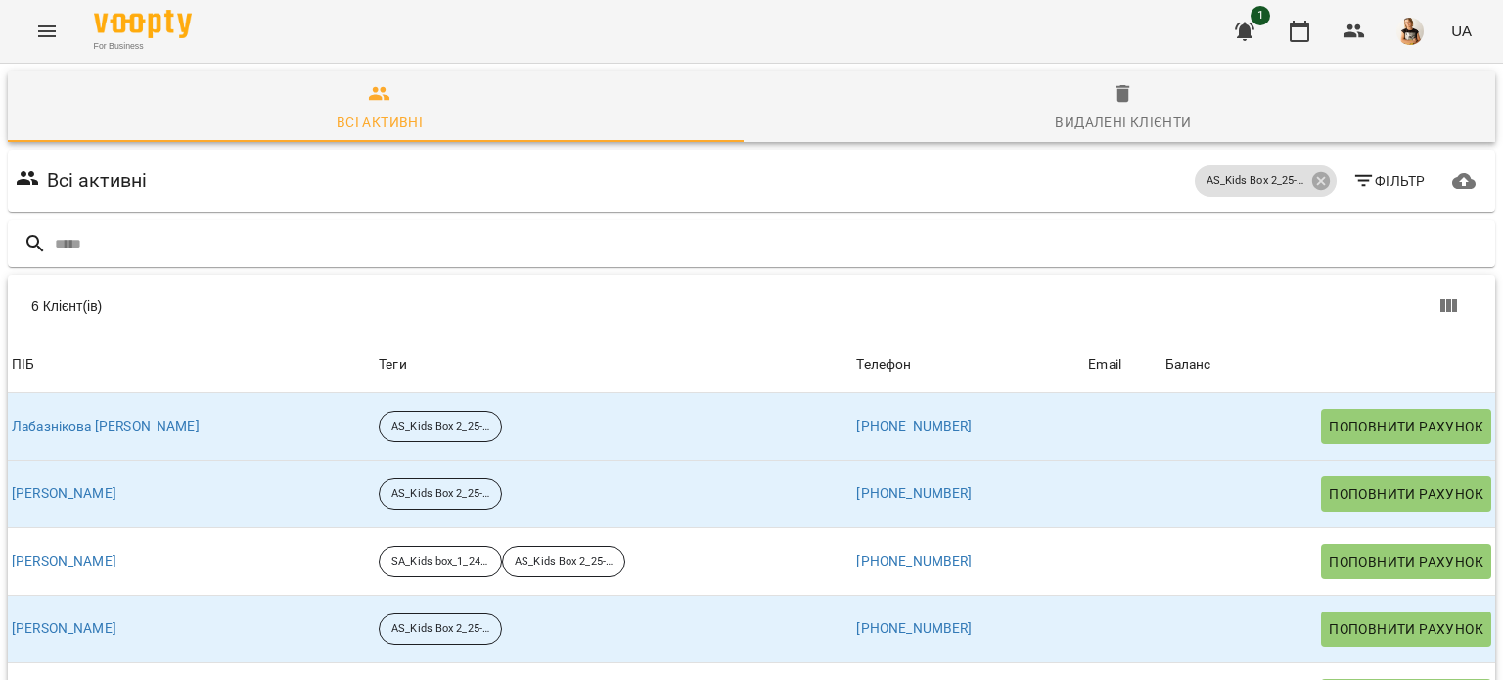
scroll to position [161, 0]
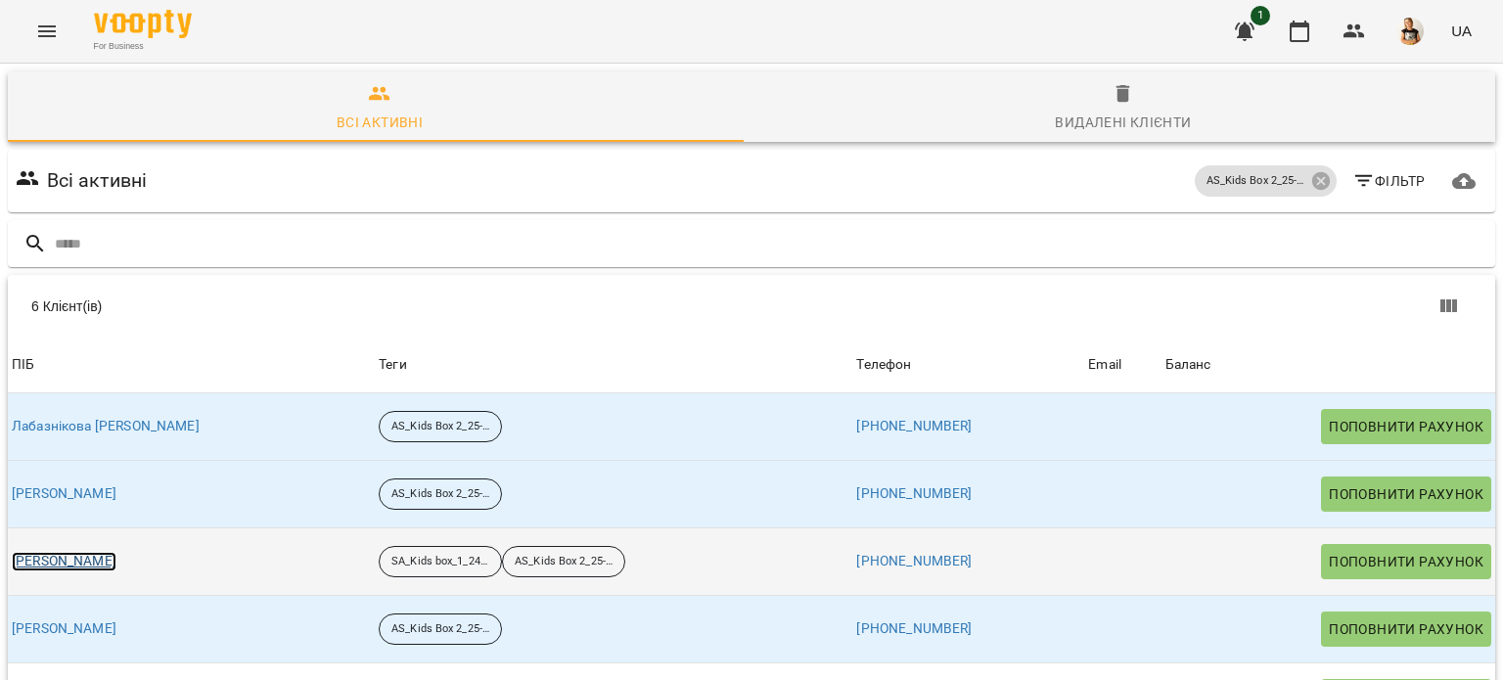
click at [100, 552] on link "[PERSON_NAME]" at bounding box center [64, 562] width 105 height 20
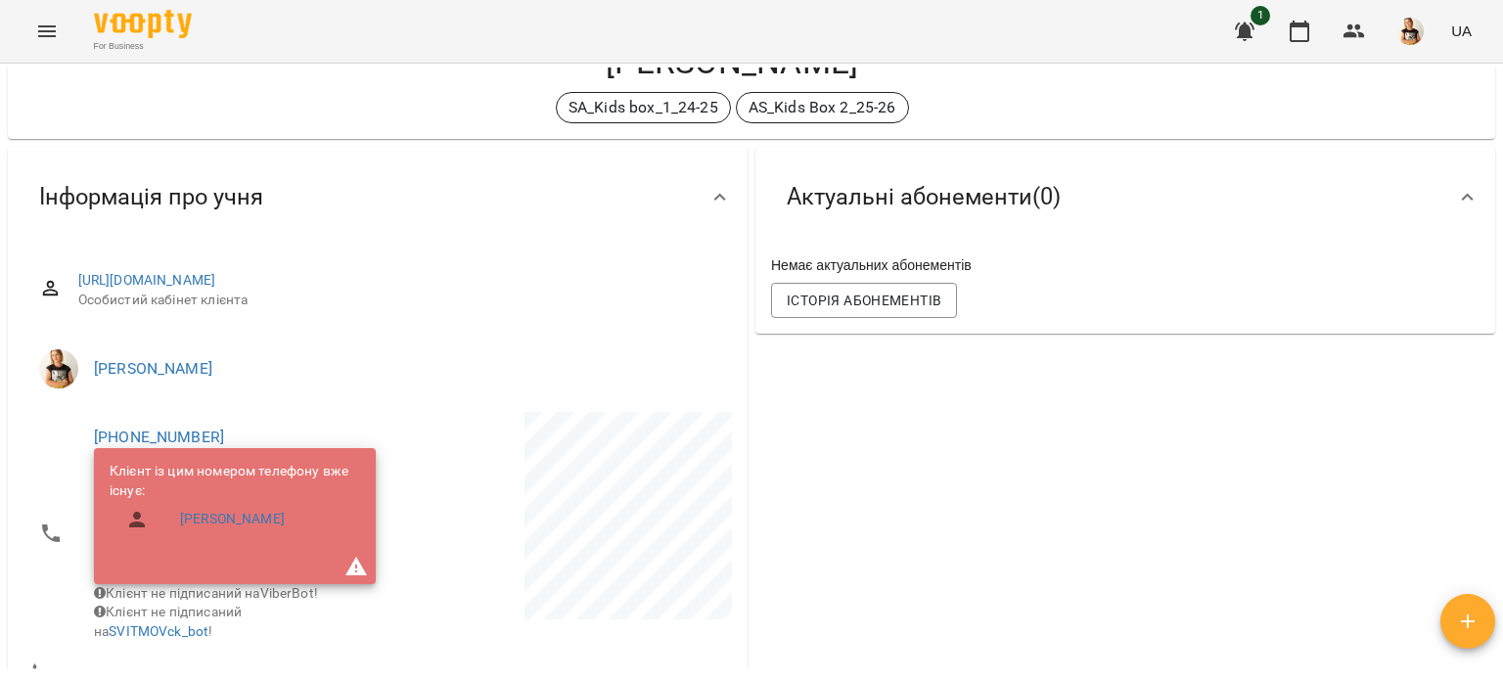
scroll to position [81, 0]
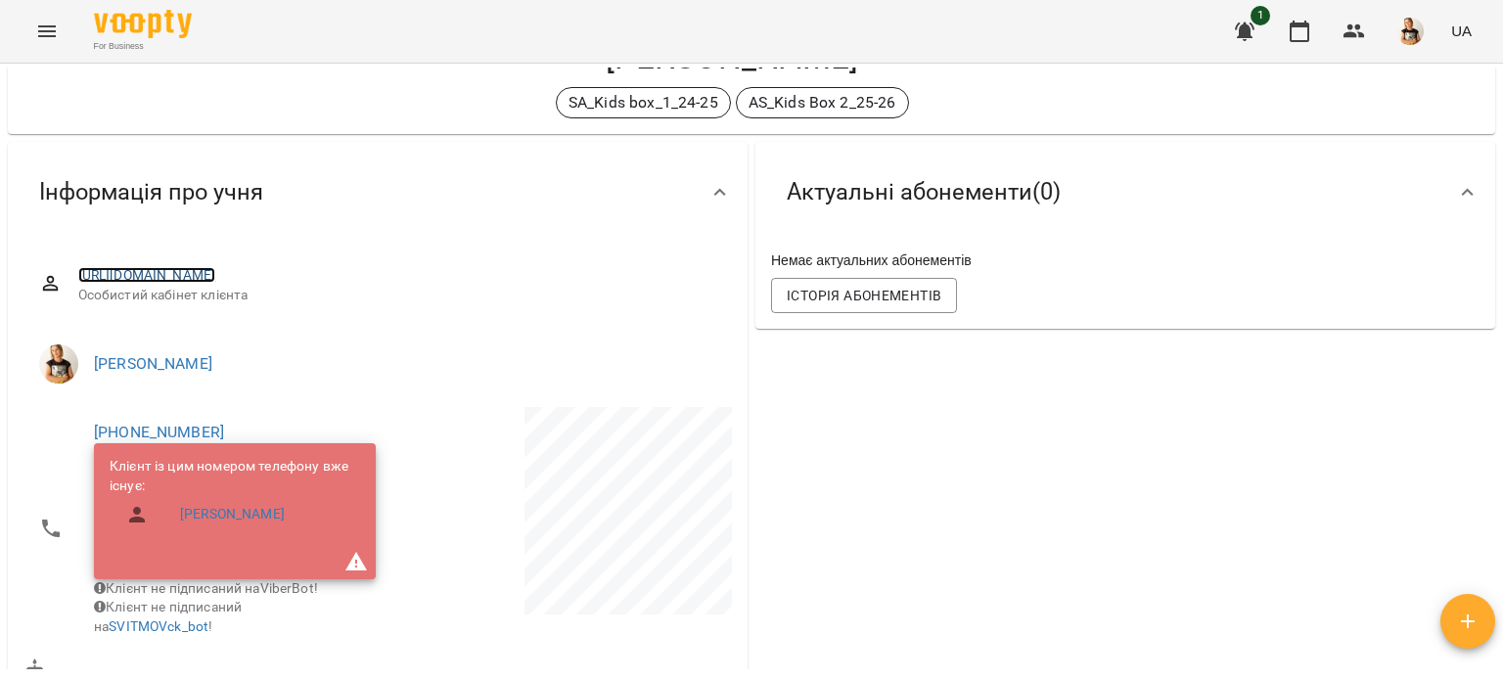
click at [216, 272] on link "[URL][DOMAIN_NAME]" at bounding box center [147, 275] width 138 height 16
drag, startPoint x: 1499, startPoint y: 187, endPoint x: 1499, endPoint y: 313, distance: 126.2
click at [1499, 313] on div "Мої клієнти / [PERSON_NAME] [PERSON_NAME] SA_Kids box_1_24-25 AS_Kids Box 2_25-…" at bounding box center [751, 404] width 1503 height 680
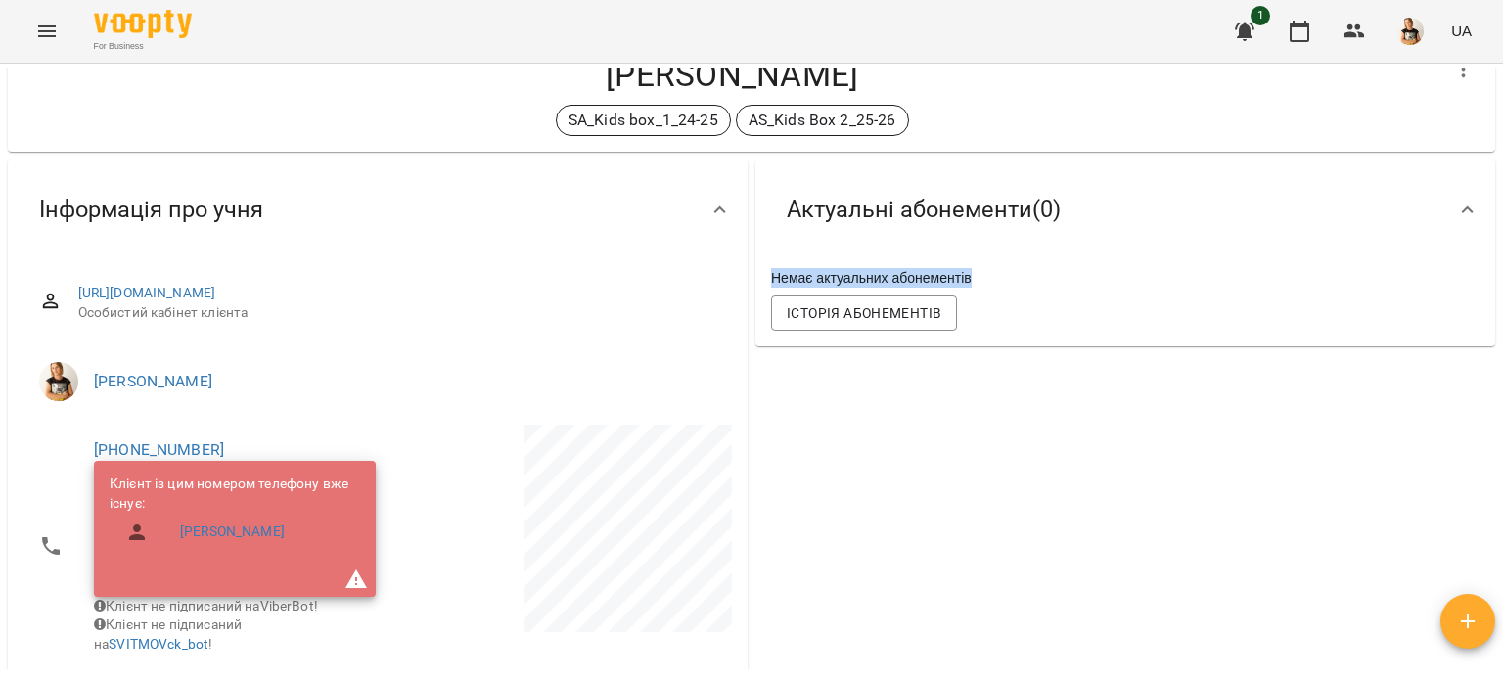
scroll to position [69, 0]
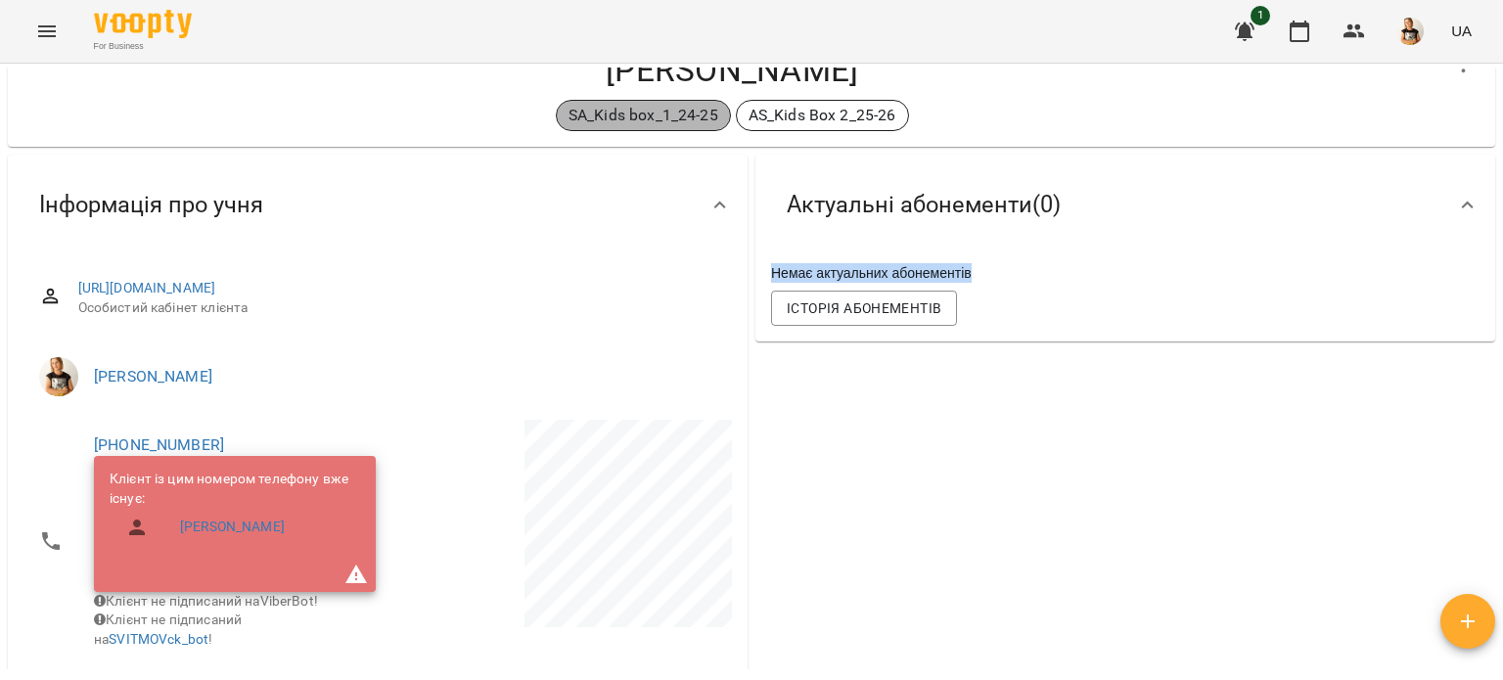
click at [650, 109] on p "SA_Kids box_1_24-25" at bounding box center [644, 115] width 150 height 23
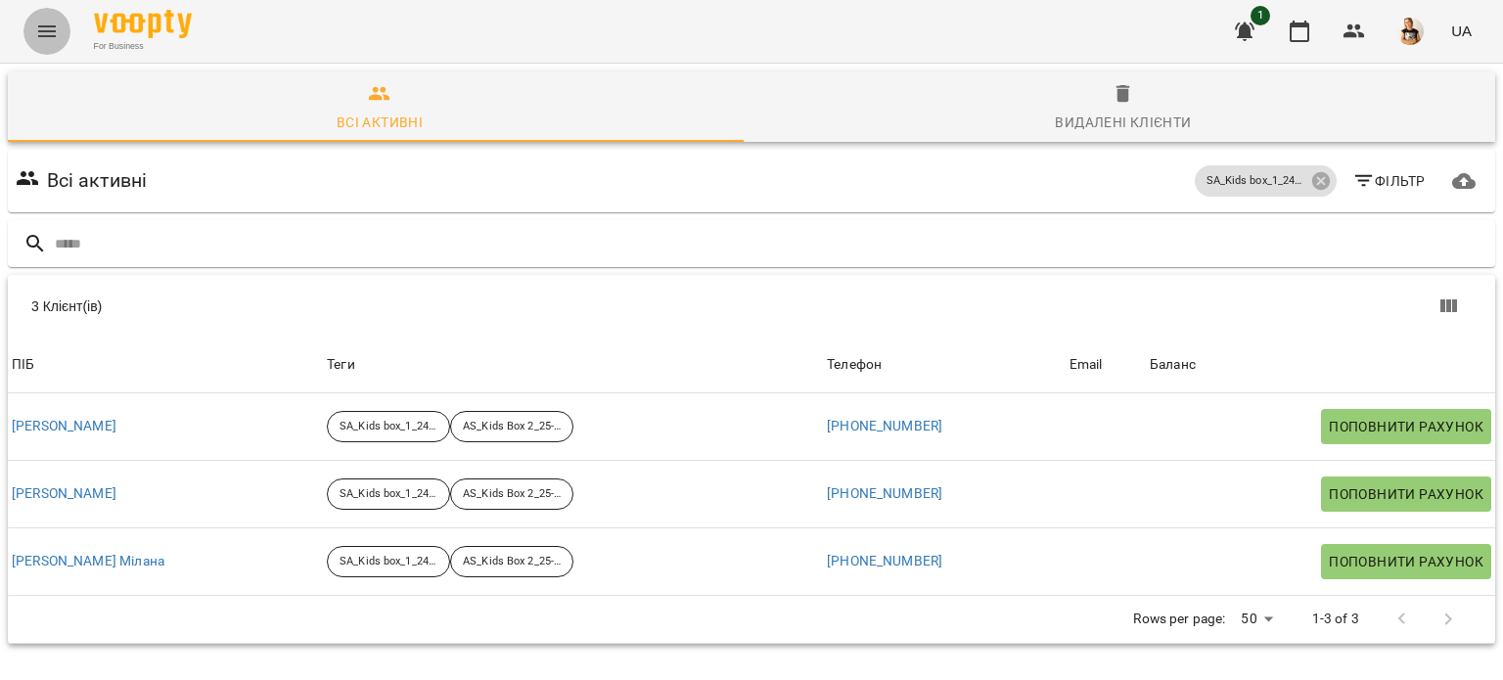
click at [35, 23] on icon "Menu" at bounding box center [46, 31] width 23 height 23
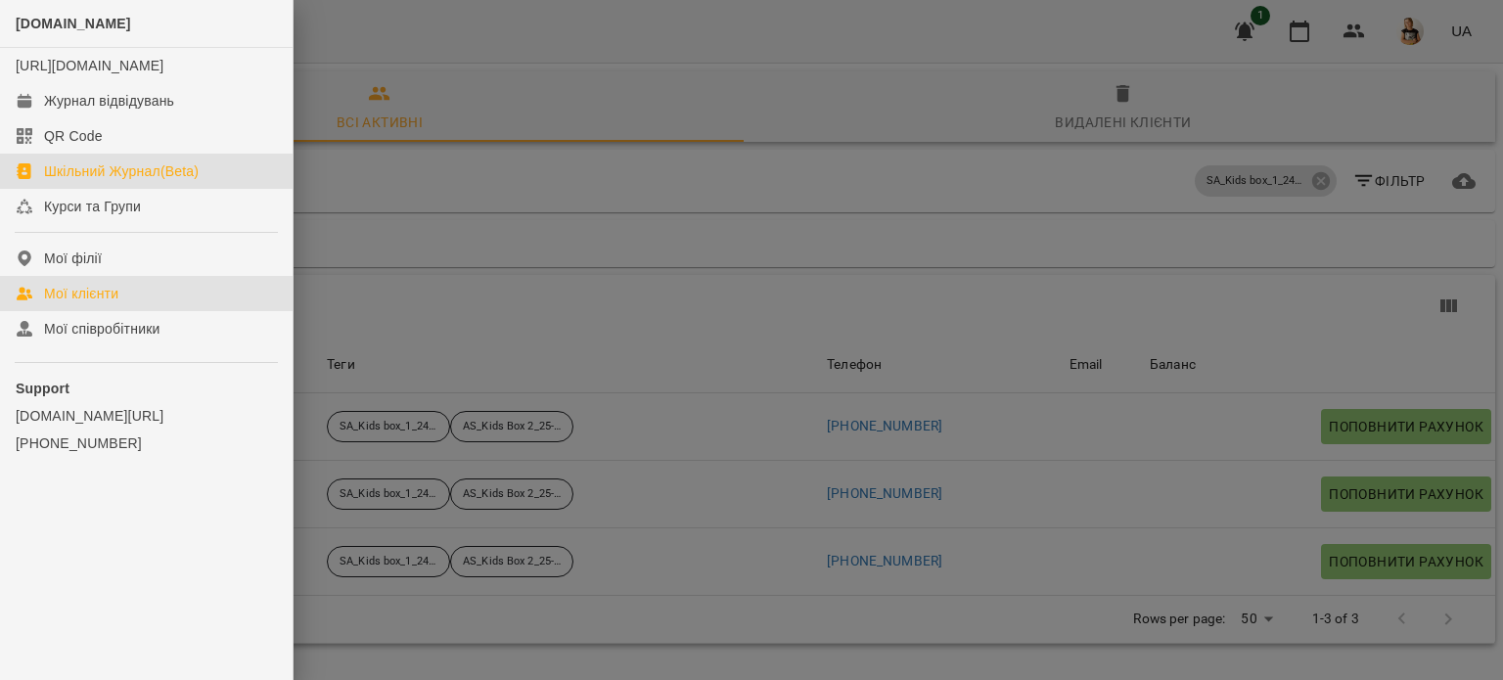
click at [154, 181] on div "Шкільний Журнал(Beta)" at bounding box center [121, 171] width 155 height 20
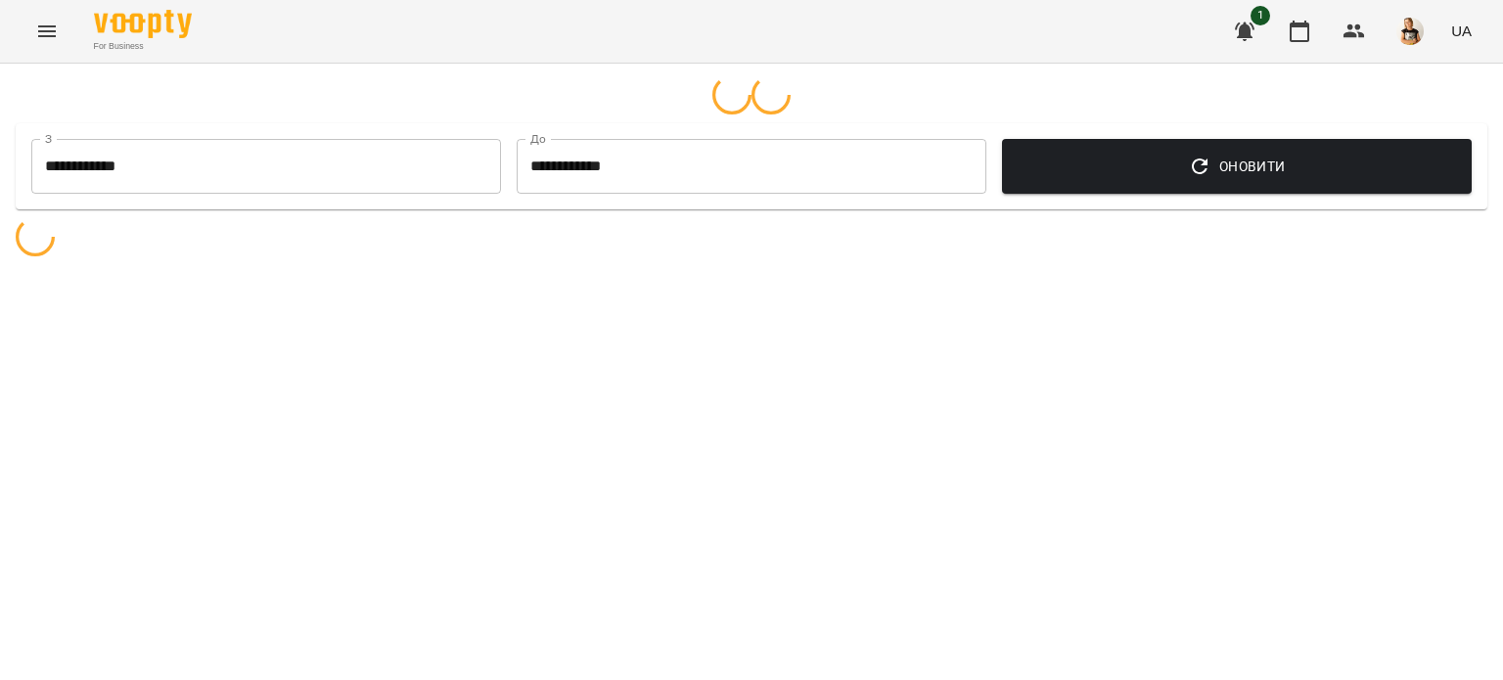
select select "**********"
select select "*******"
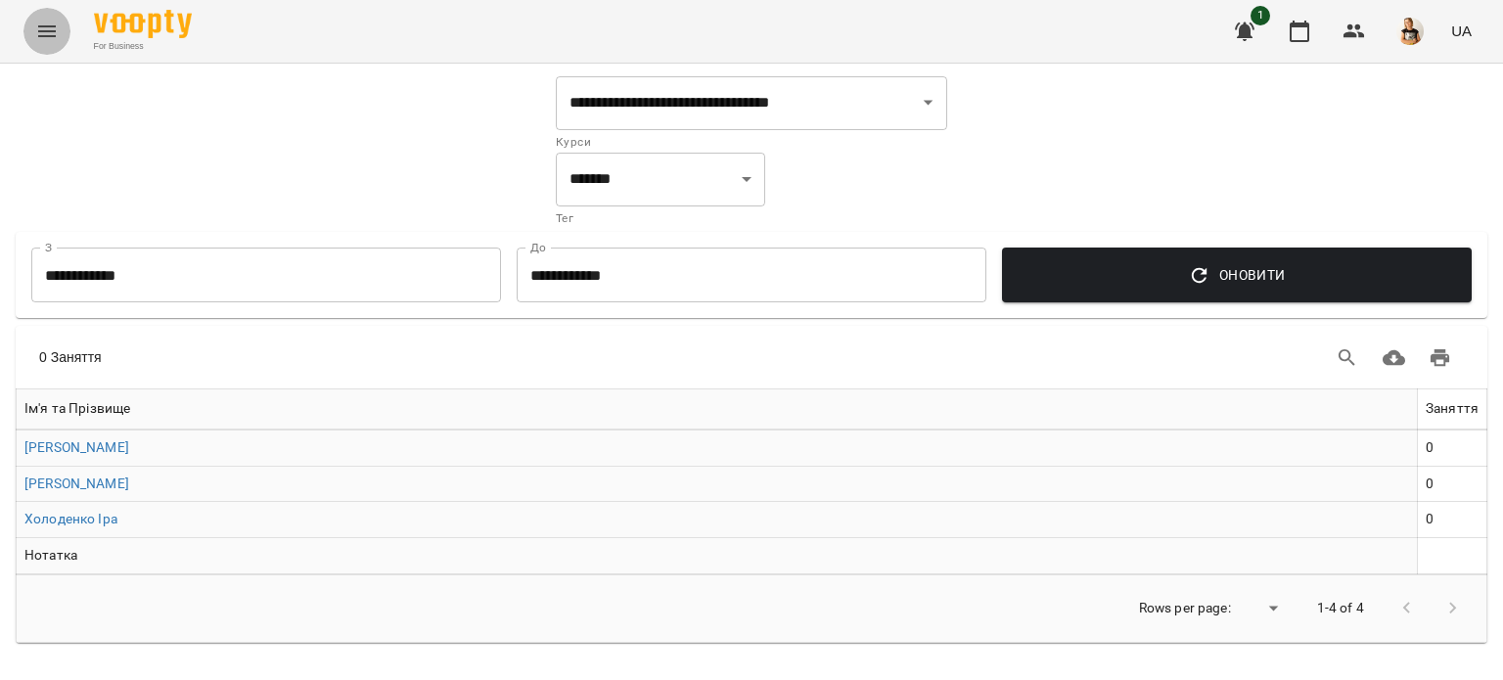
click at [52, 23] on icon "Menu" at bounding box center [46, 31] width 23 height 23
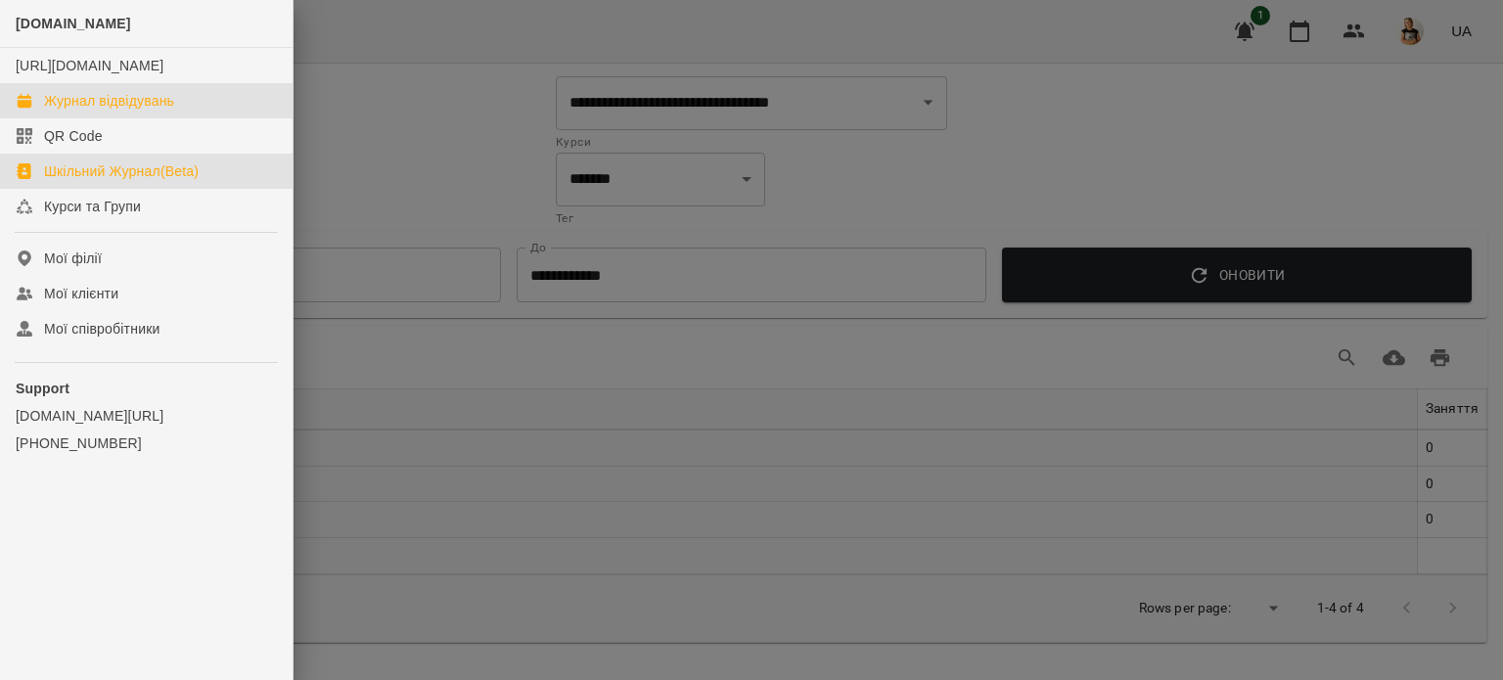
click at [98, 111] on div "Журнал відвідувань" at bounding box center [109, 101] width 130 height 20
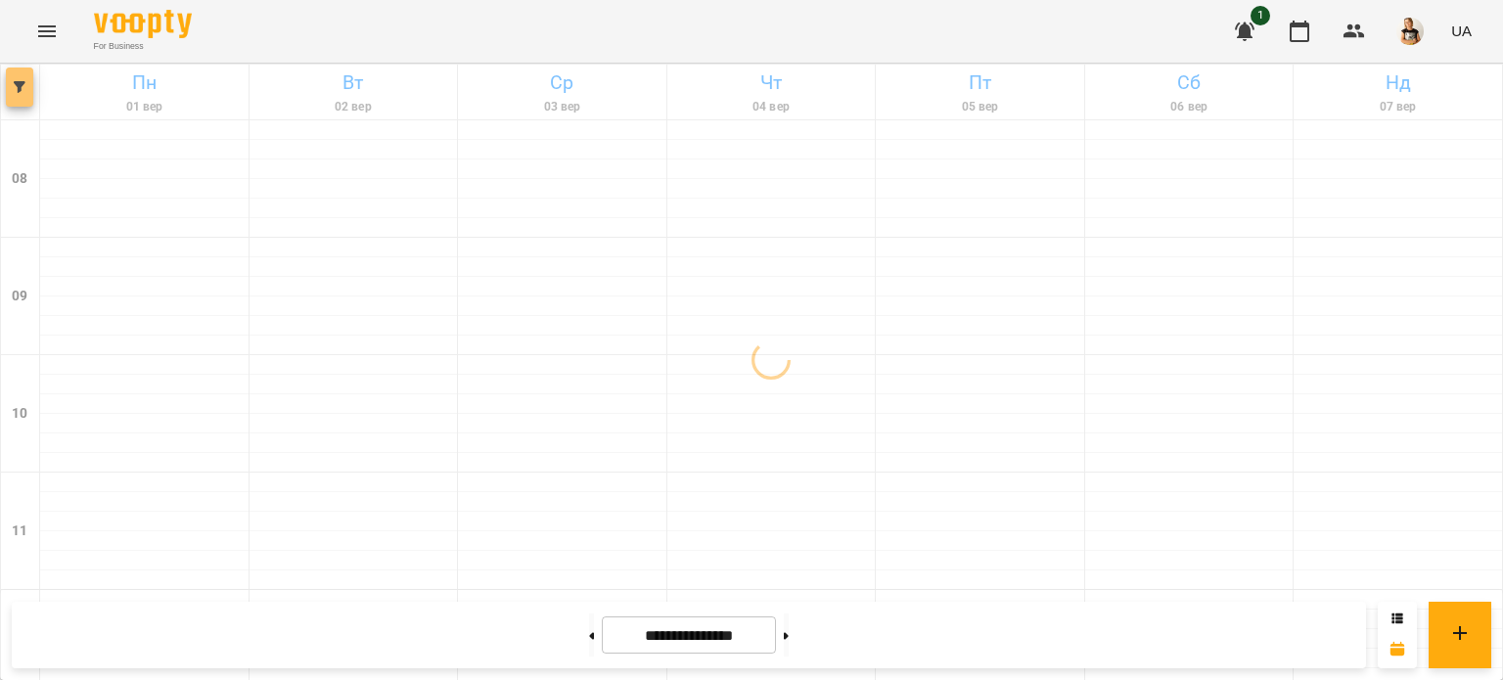
click at [17, 97] on button "button" at bounding box center [19, 87] width 27 height 39
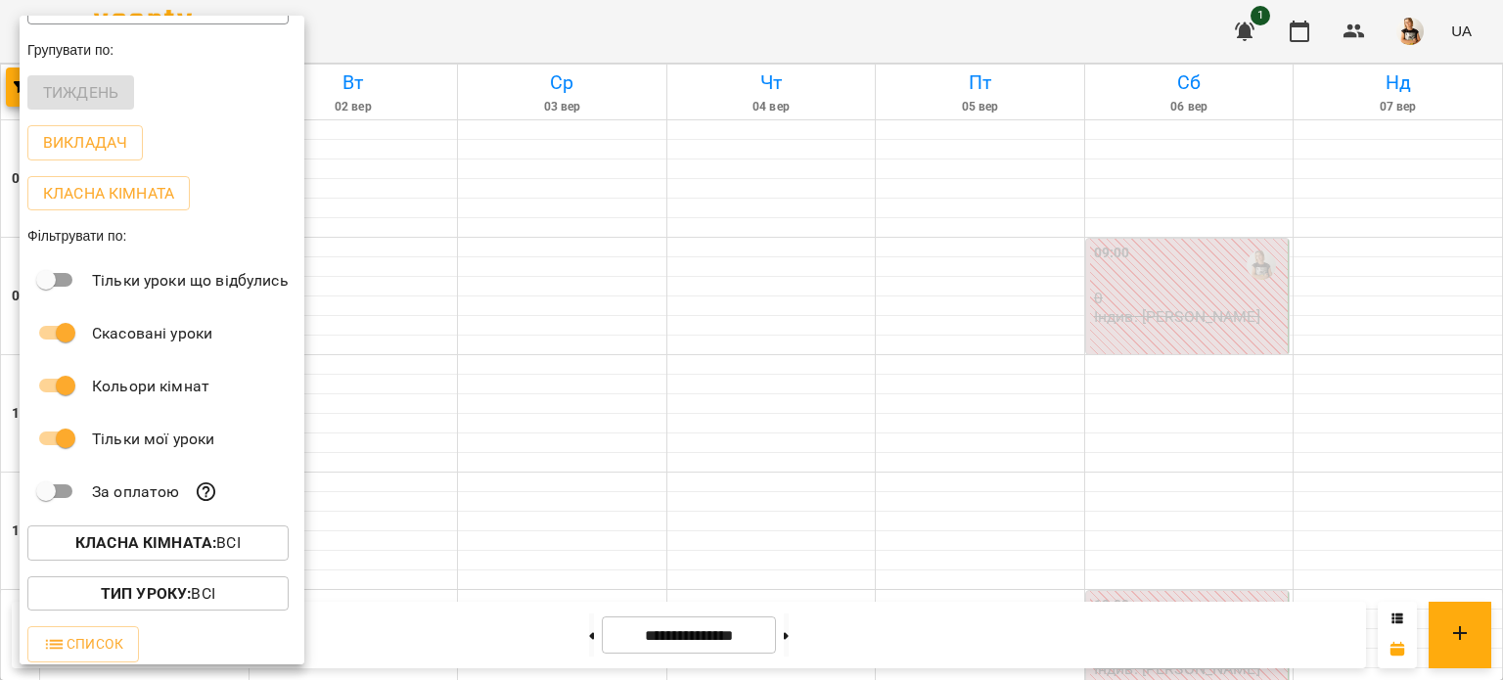
scroll to position [42, 0]
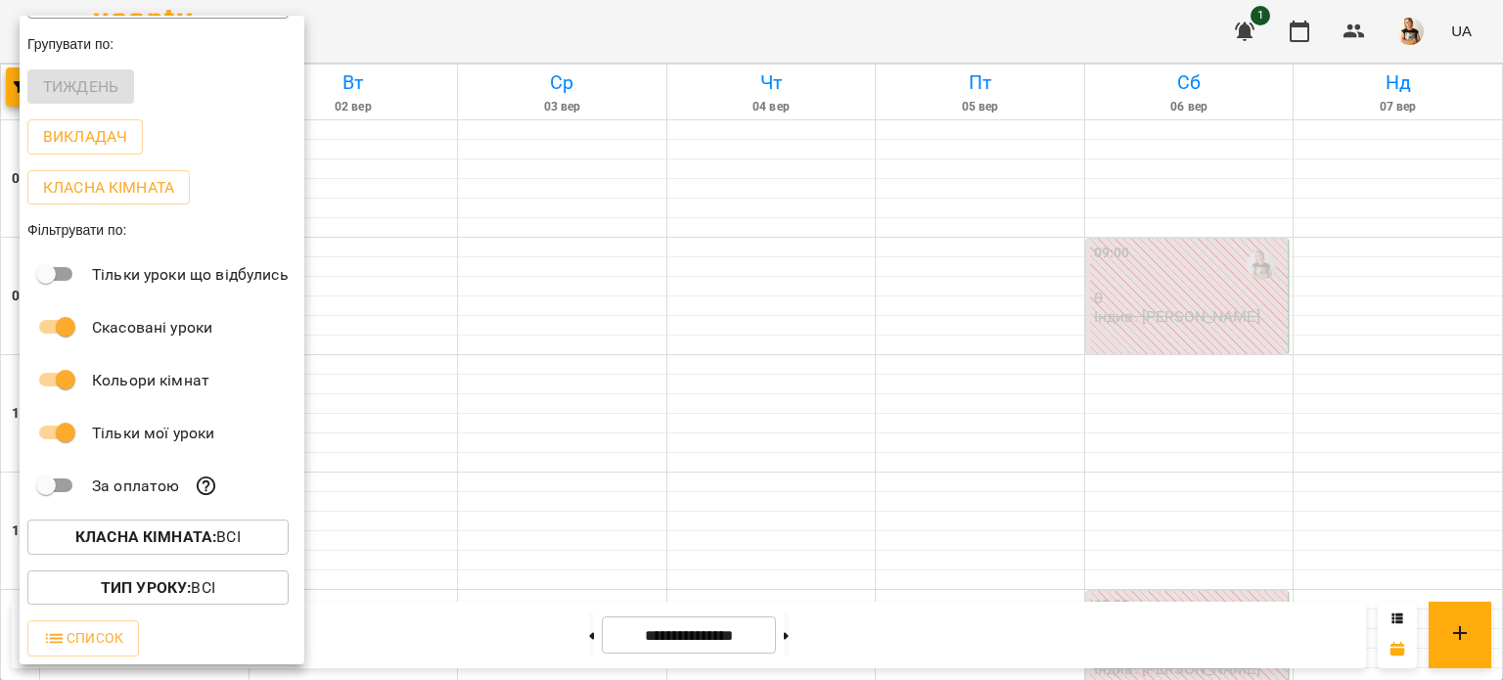
click at [559, 426] on div at bounding box center [751, 340] width 1503 height 680
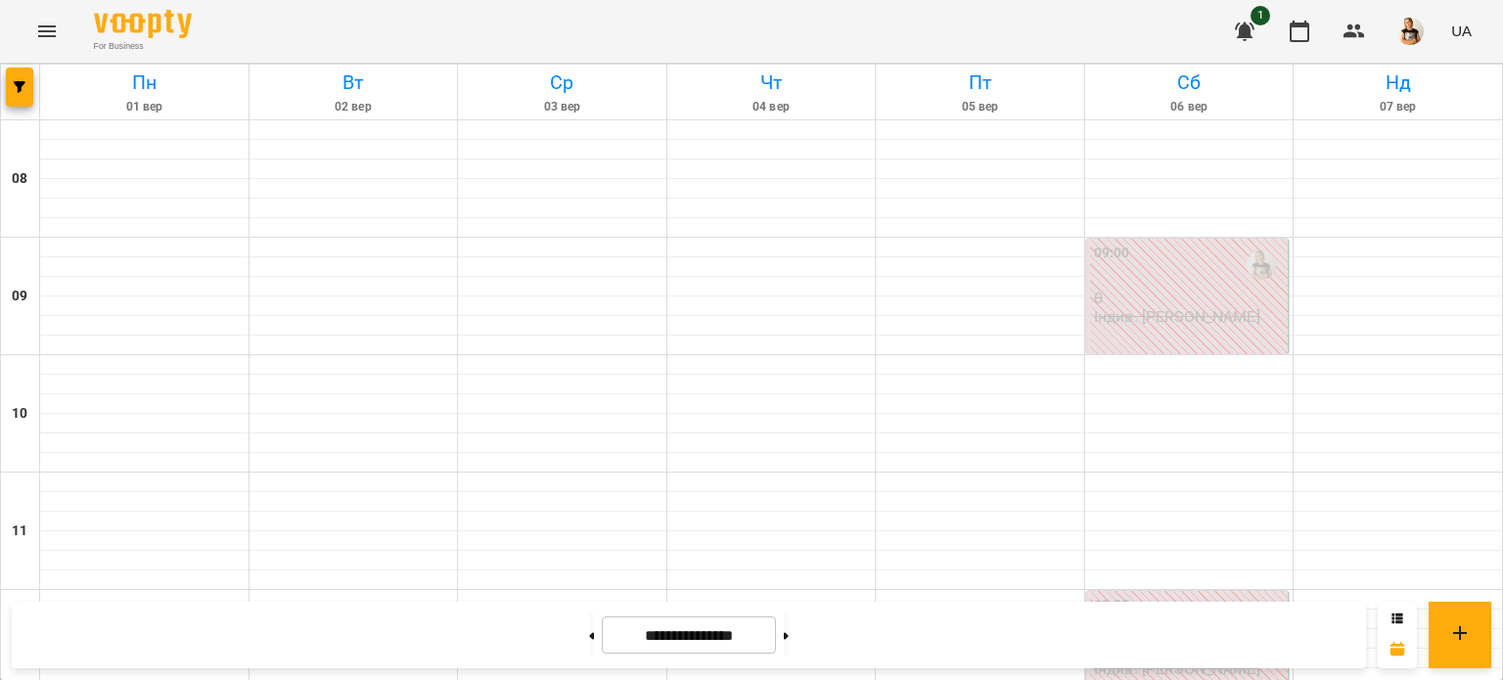
scroll to position [1054, 0]
click at [789, 625] on button at bounding box center [786, 635] width 5 height 43
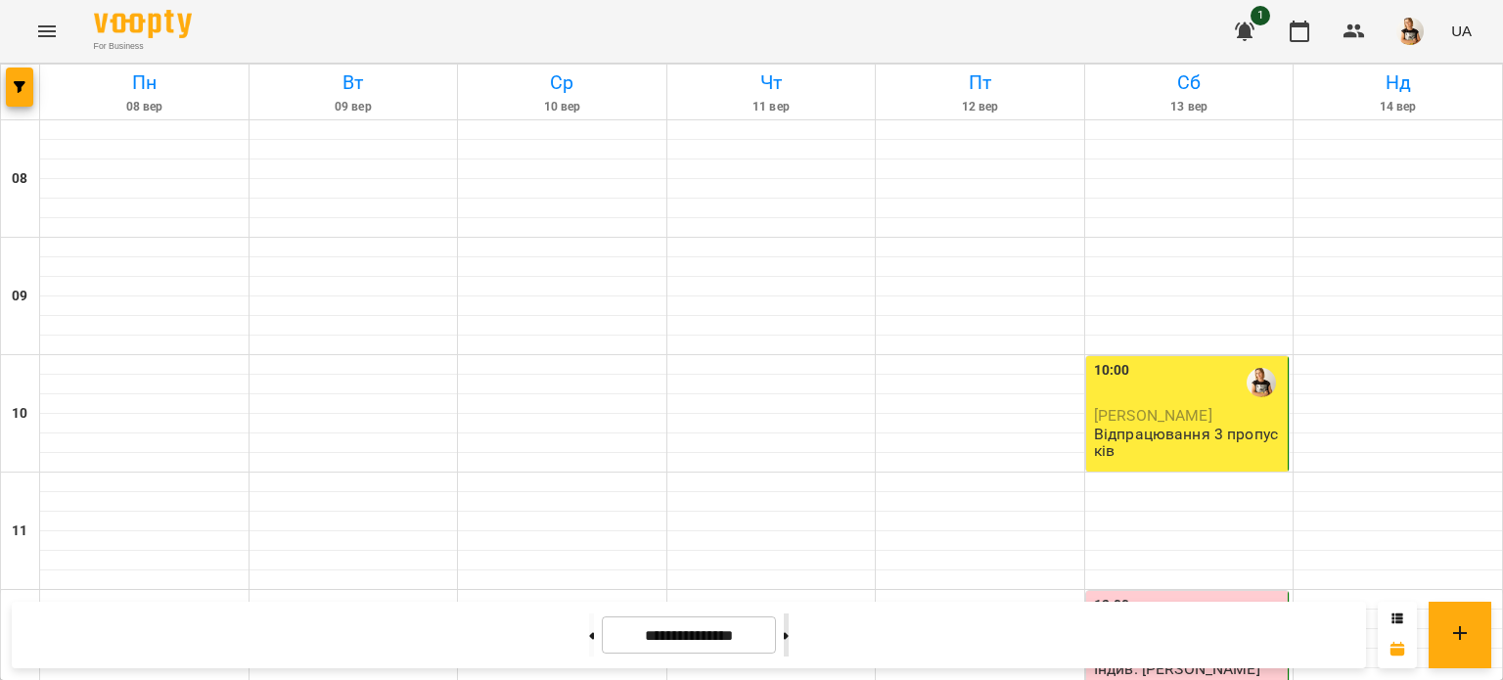
click at [789, 637] on icon at bounding box center [786, 636] width 5 height 8
type input "**********"
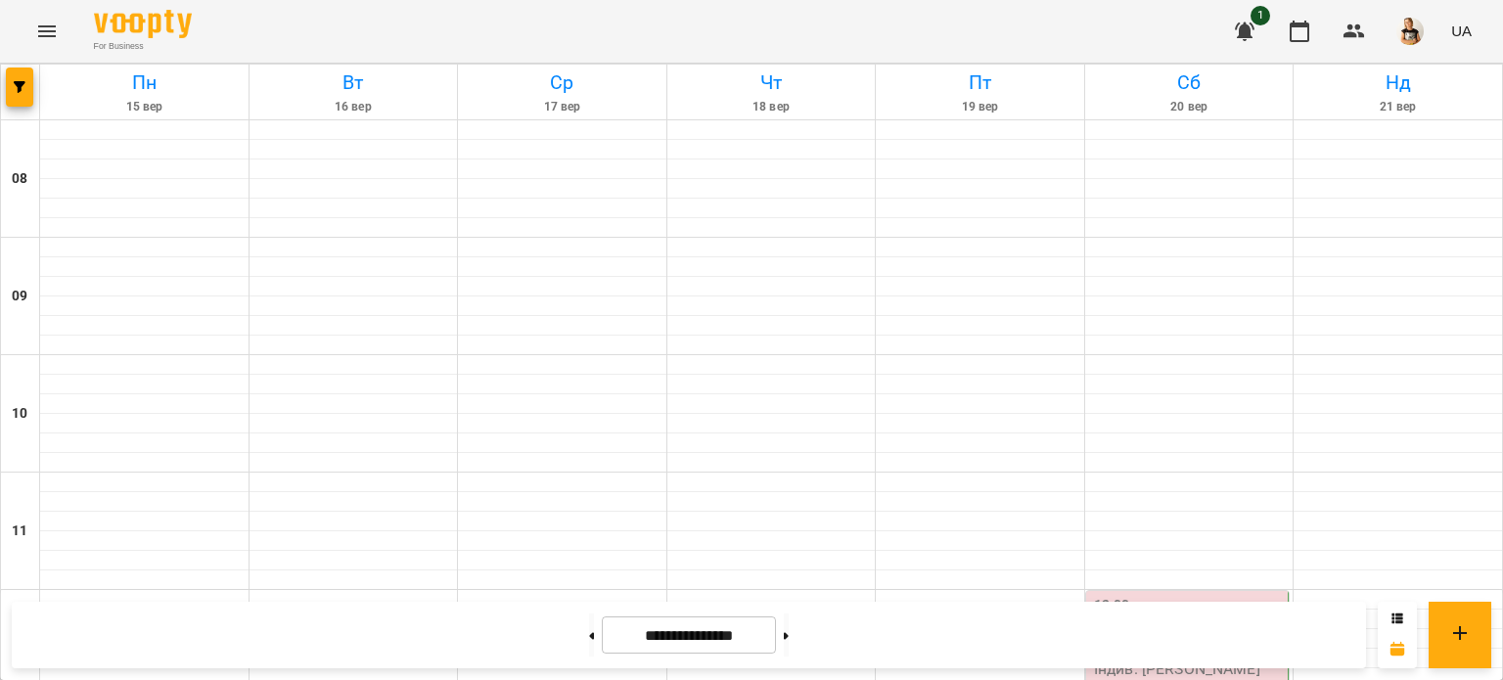
scroll to position [753, 0]
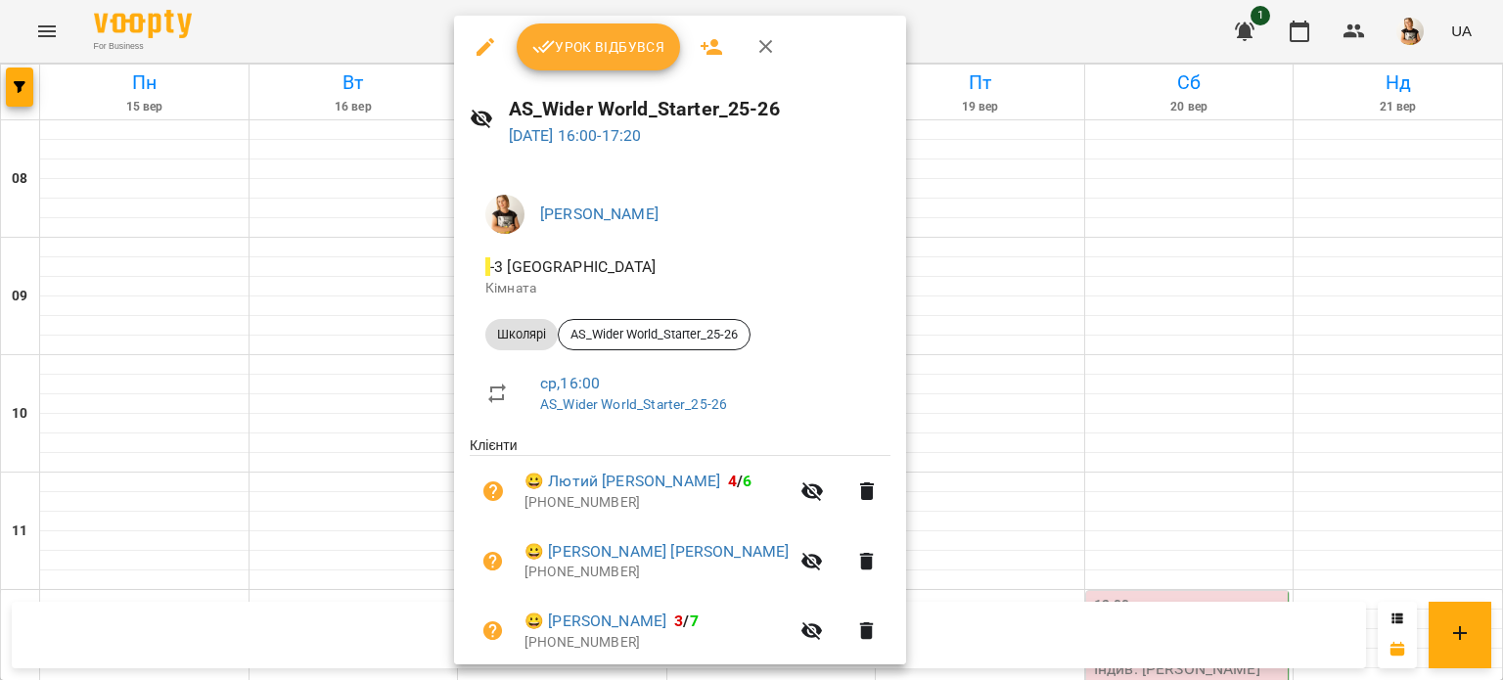
click at [1434, 164] on div at bounding box center [751, 340] width 1503 height 680
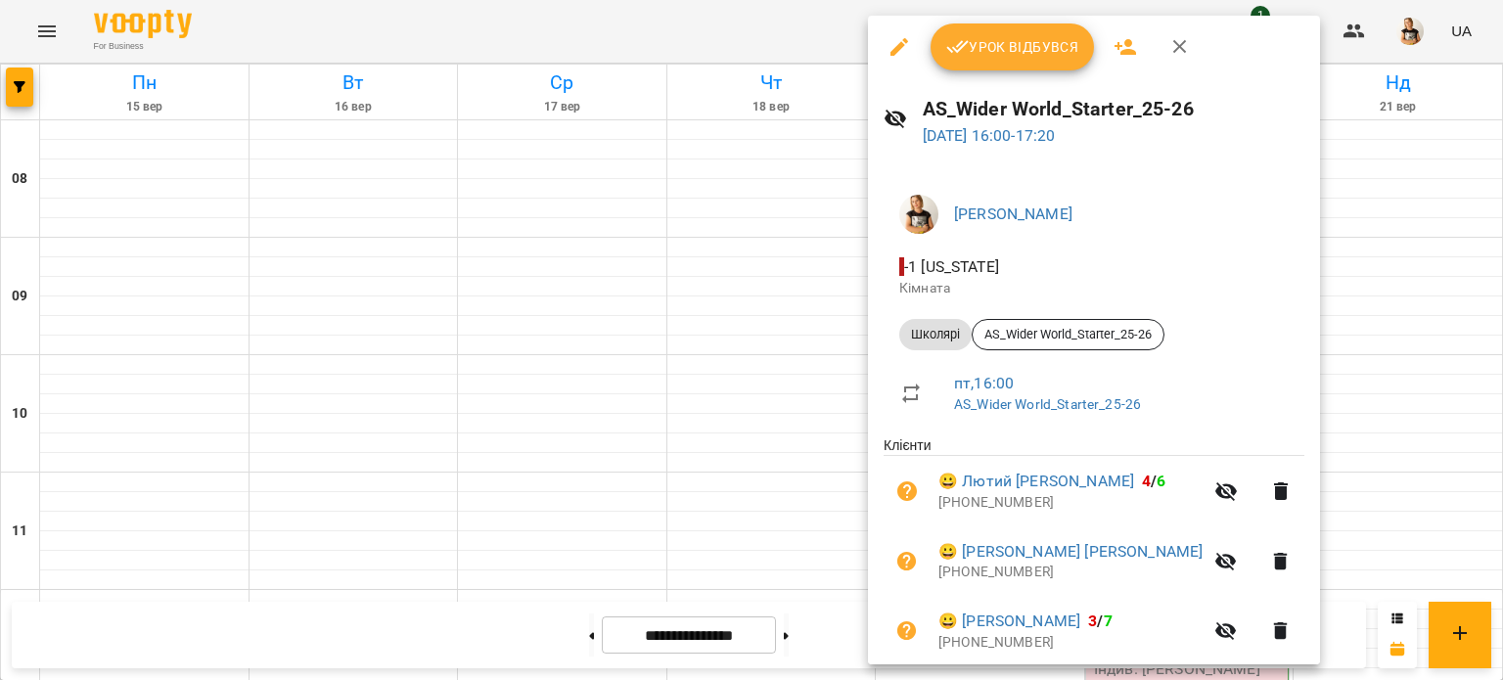
click at [1327, 294] on div at bounding box center [751, 340] width 1503 height 680
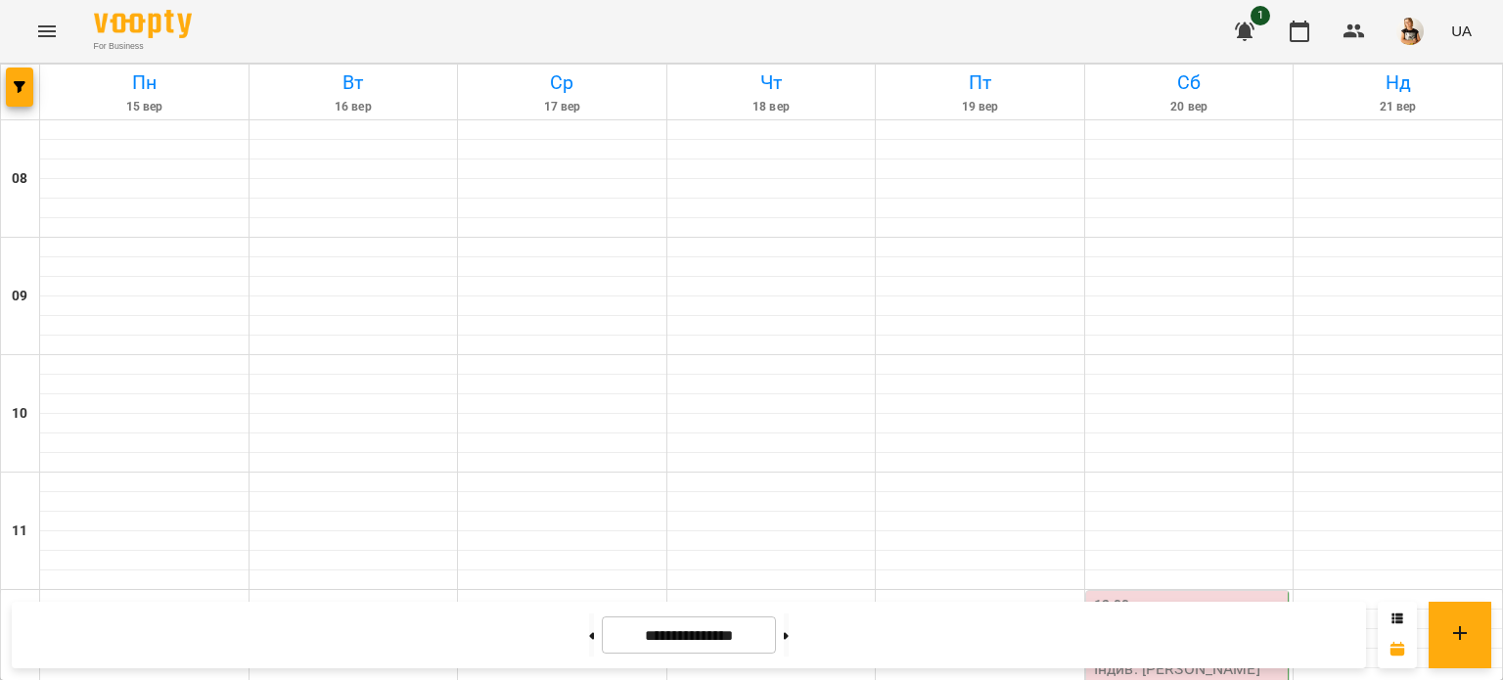
scroll to position [584, 0]
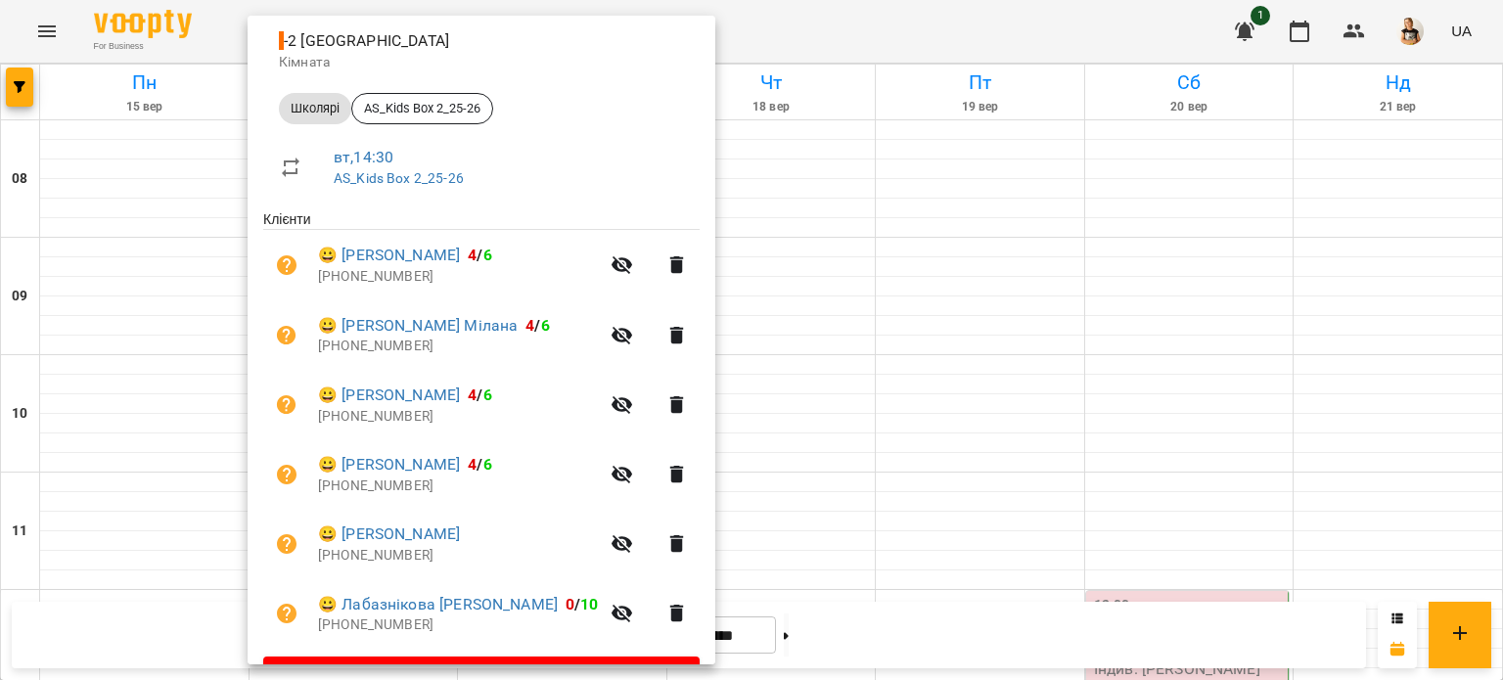
scroll to position [279, 0]
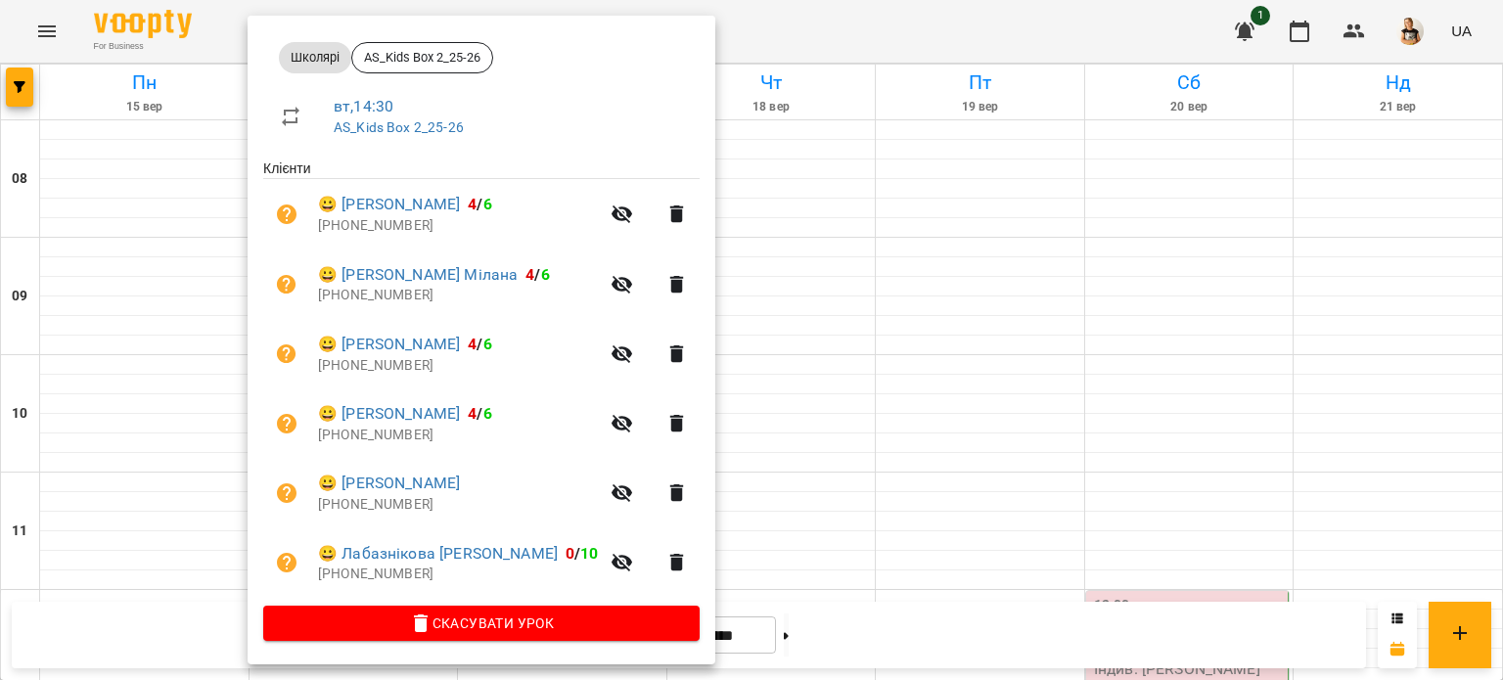
click at [1311, 399] on div at bounding box center [751, 340] width 1503 height 680
